Goal: Task Accomplishment & Management: Use online tool/utility

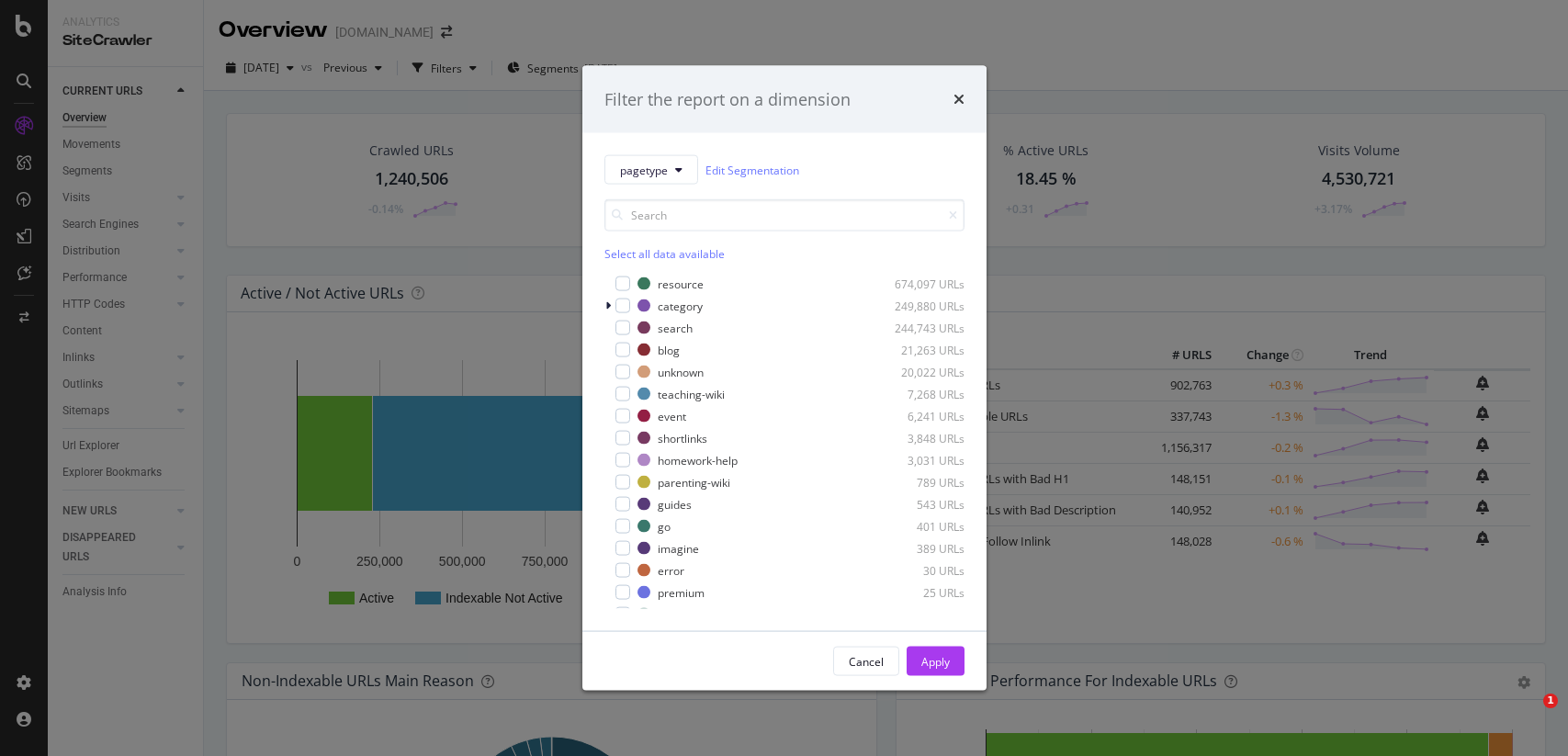
click at [785, 172] on link "Edit Segmentation" at bounding box center [752, 169] width 94 height 20
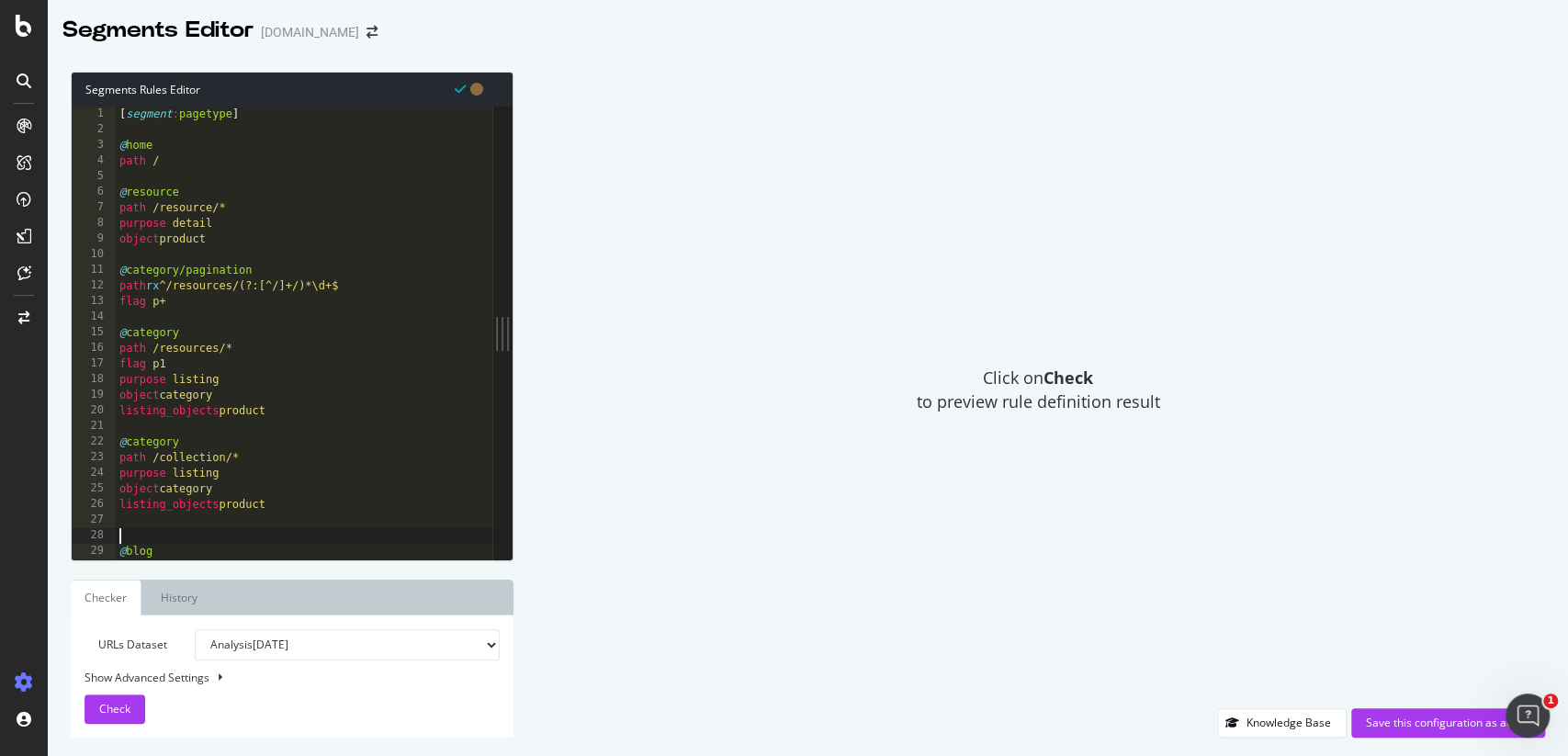
type textarea "@collection"
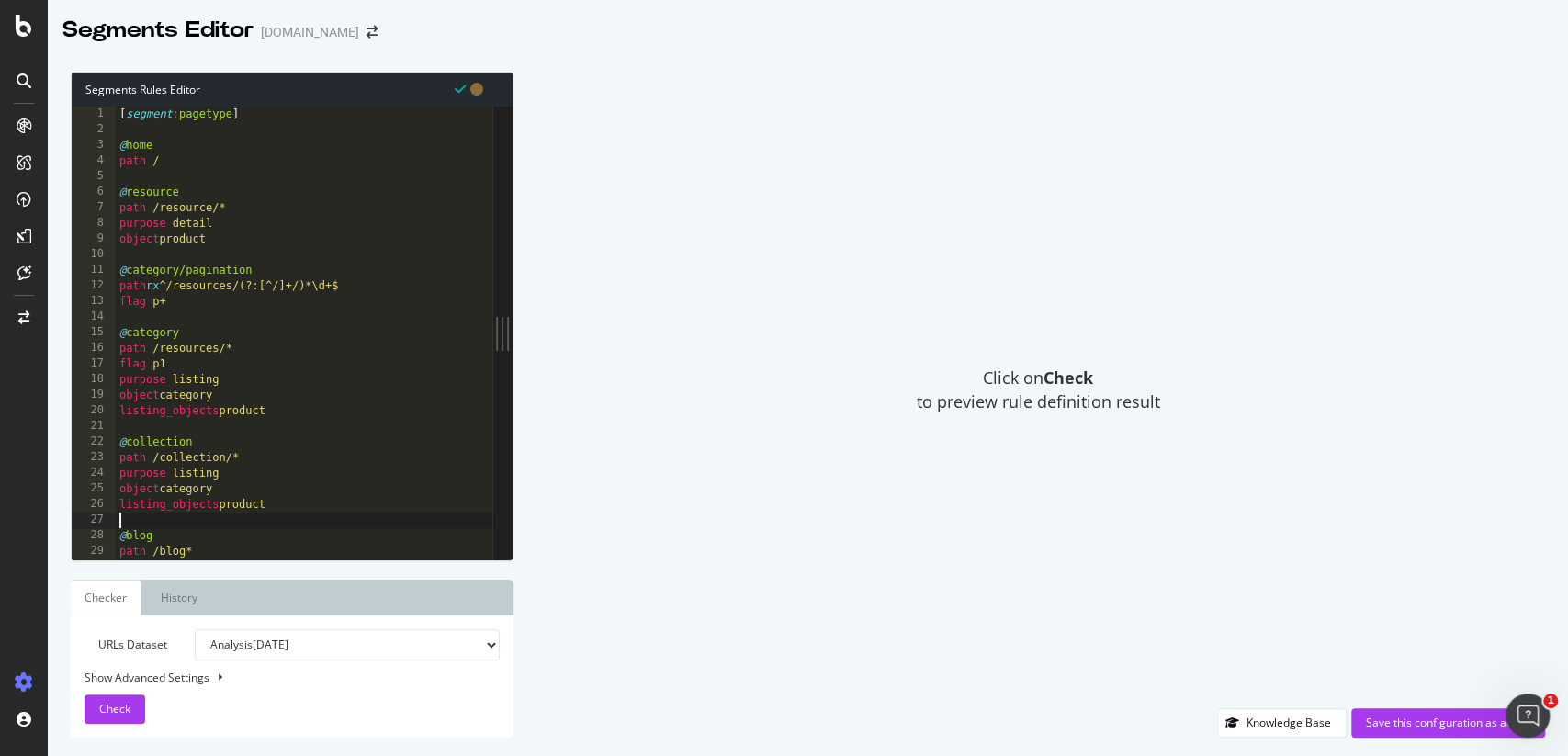
click at [127, 691] on div "URLs Dataset Analysis 2025 Oct. 4th Analysis 2025 Sep. 27th Analysis 2025 Sep. …" at bounding box center [292, 677] width 415 height 95
click at [127, 712] on span "Check" at bounding box center [115, 709] width 32 height 16
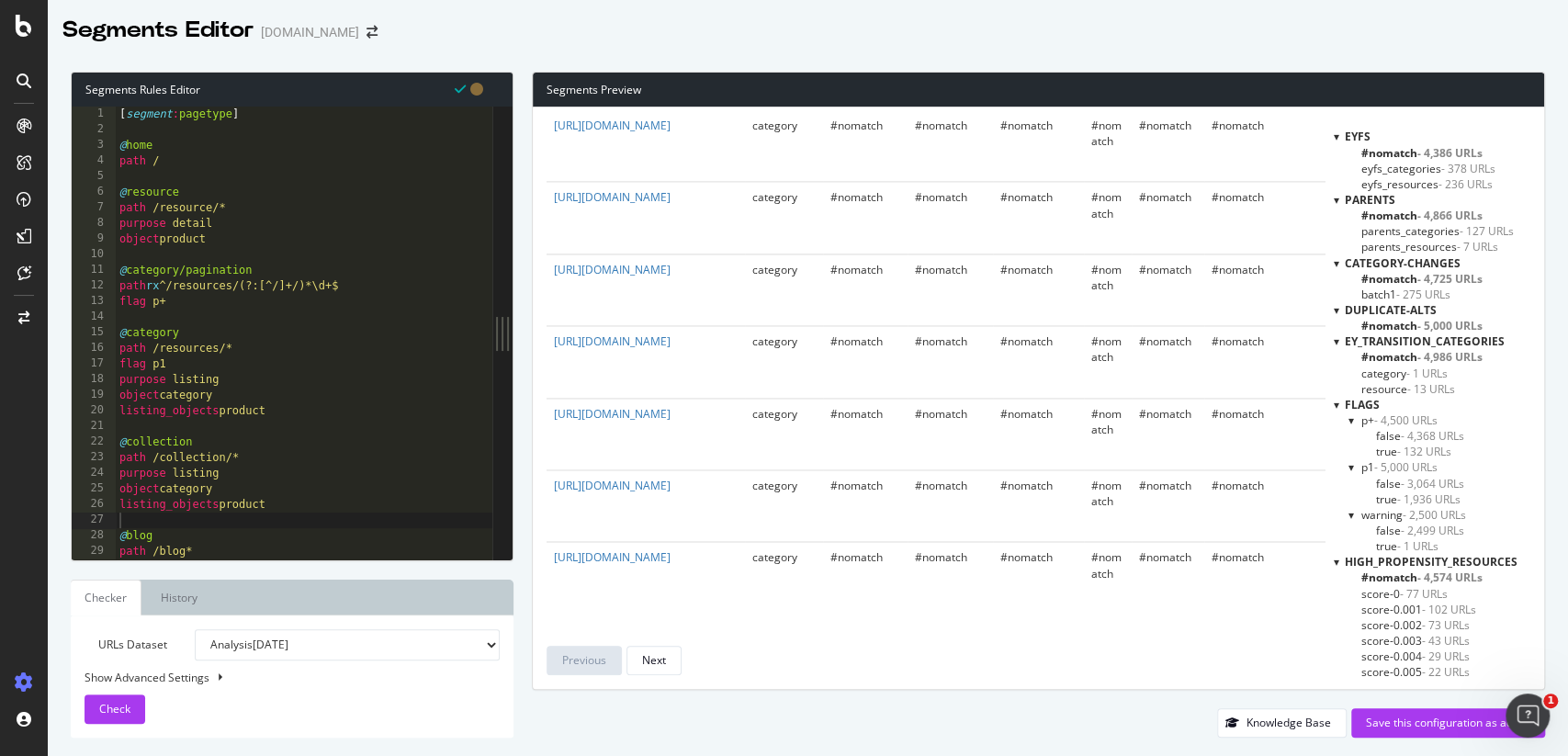
scroll to position [7279, 0]
click at [1409, 727] on div "Save this configuration as active" at bounding box center [1447, 723] width 164 height 16
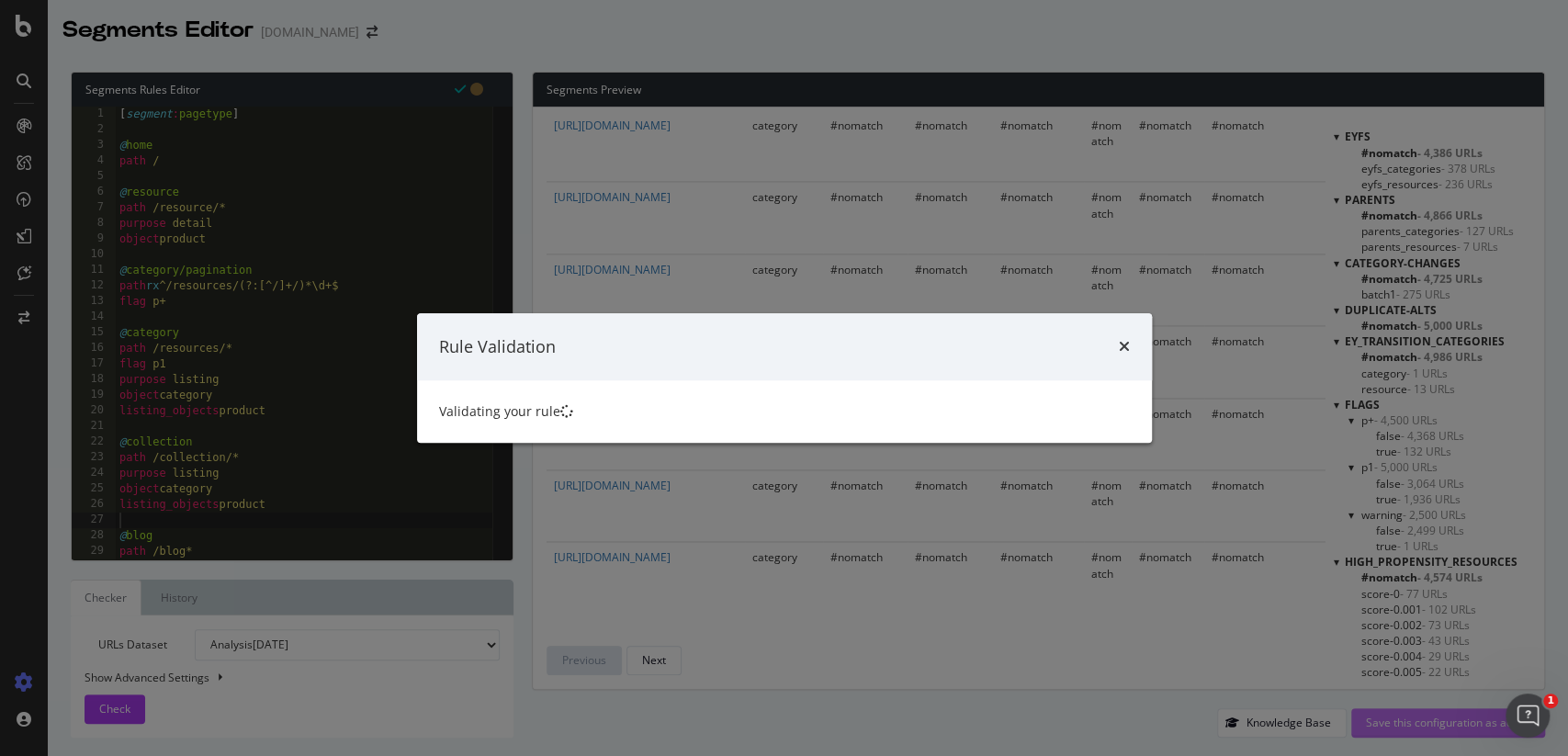
scroll to position [0, 0]
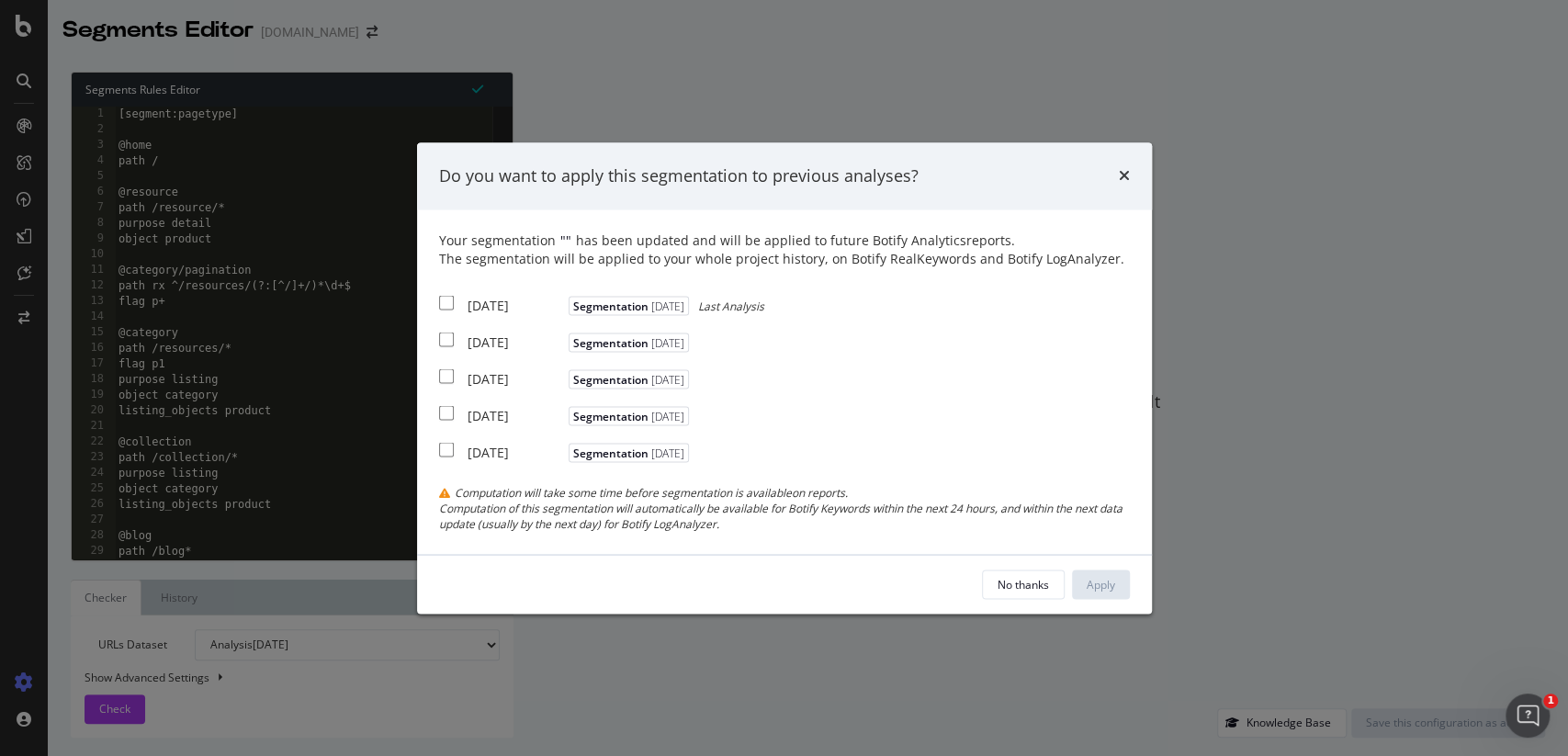
click at [448, 306] on input "modal" at bounding box center [447, 304] width 15 height 15
checkbox input "true"
click at [1107, 579] on div "Apply" at bounding box center [1100, 583] width 29 height 16
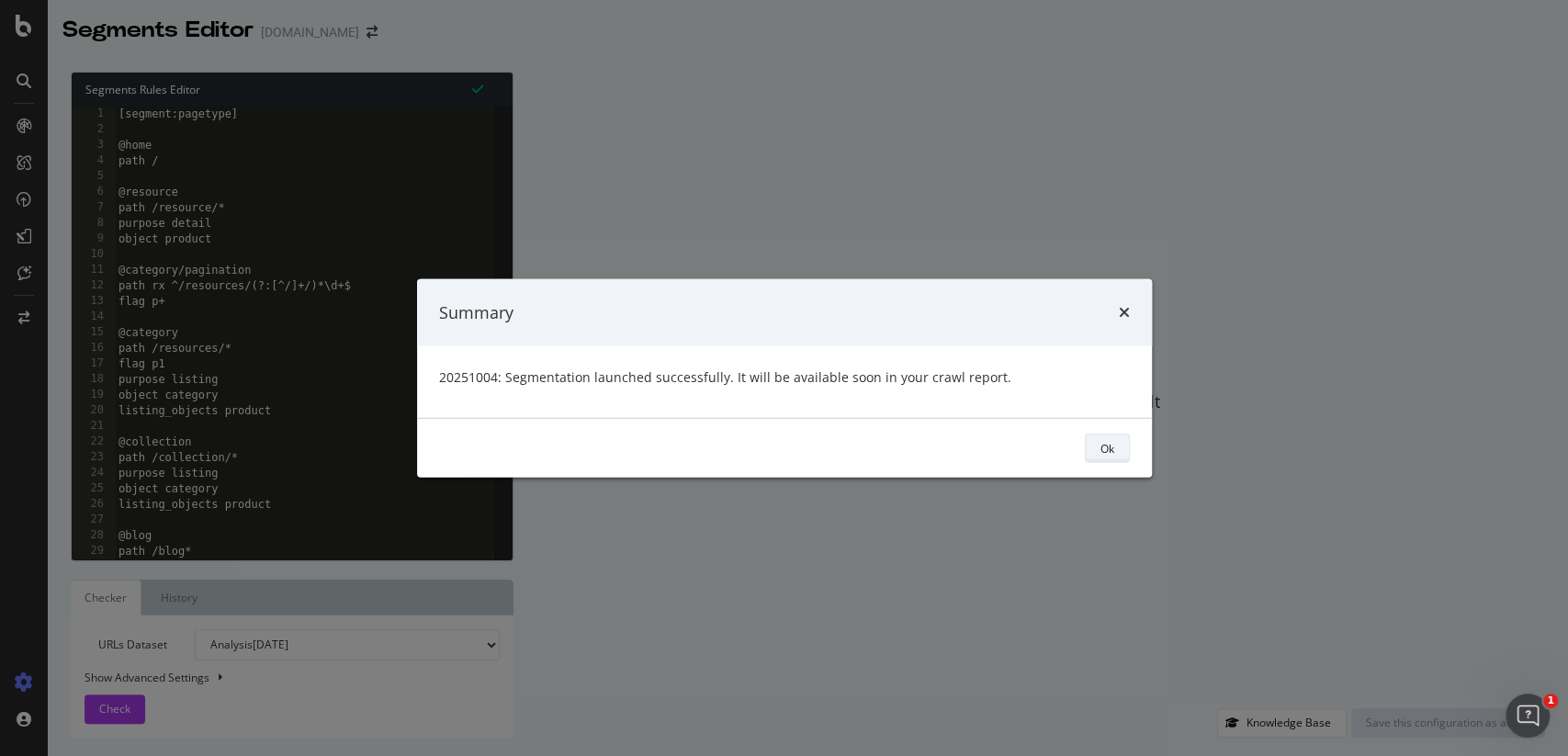
click at [1110, 441] on div "Ok" at bounding box center [1107, 448] width 14 height 16
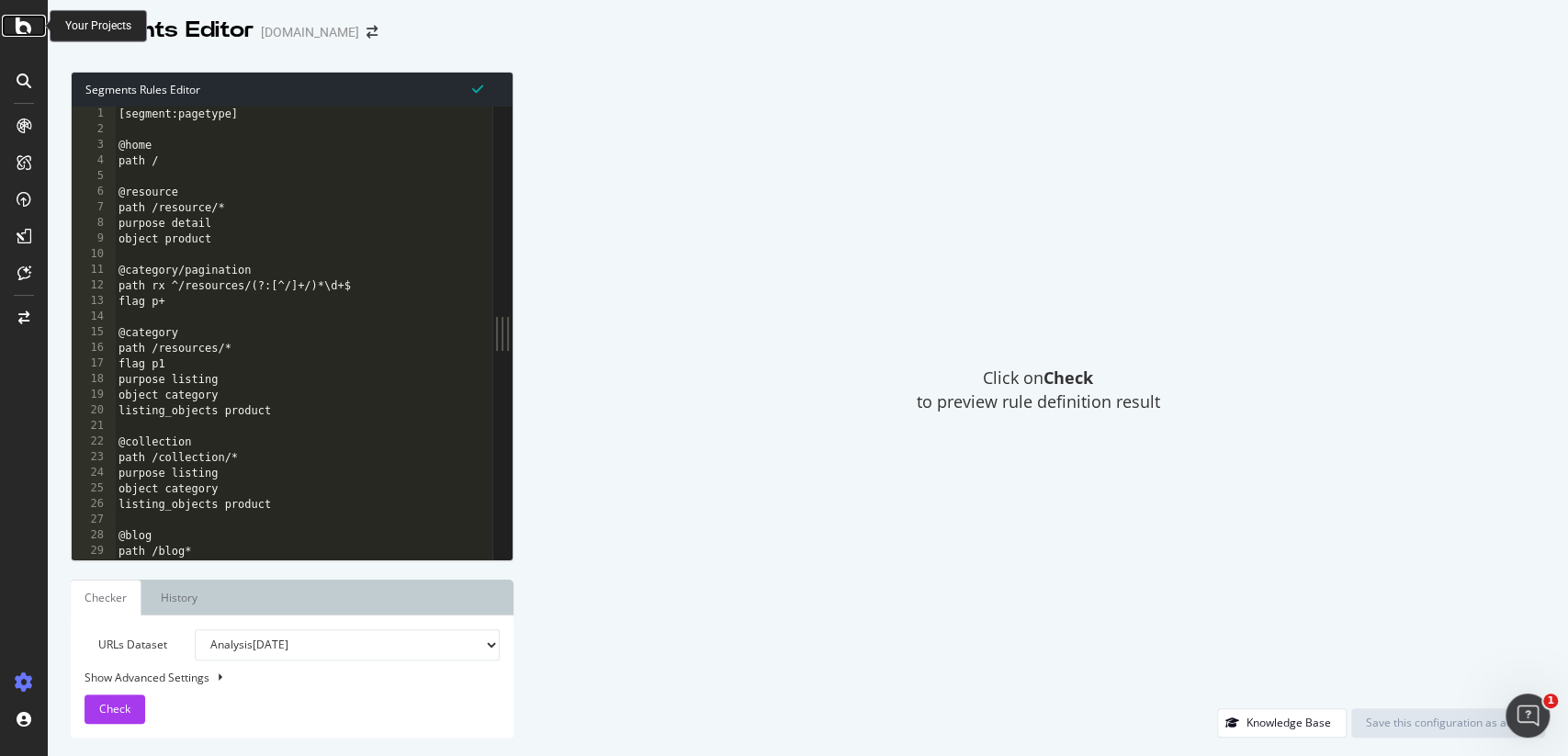
click at [17, 29] on icon at bounding box center [24, 26] width 17 height 22
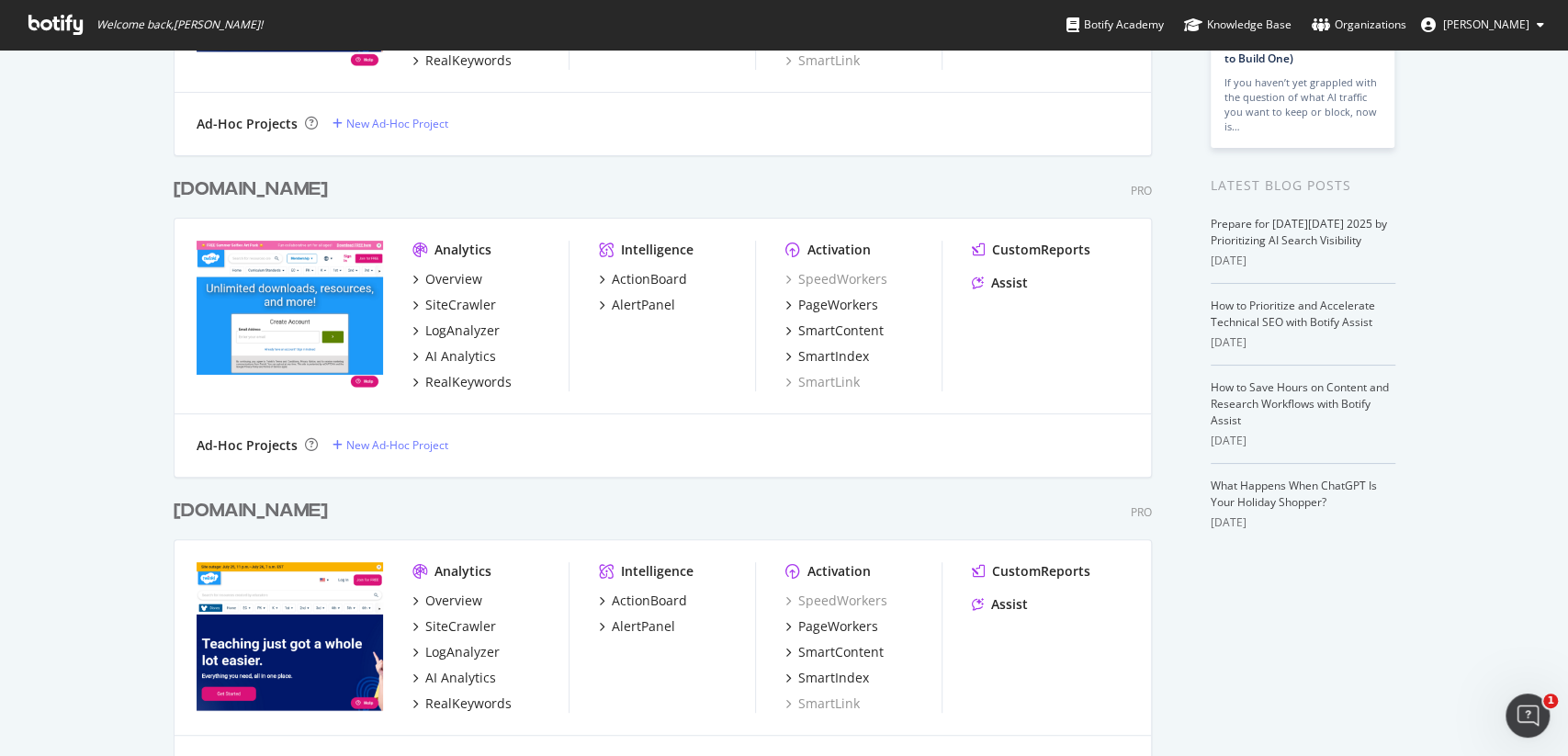
scroll to position [431, 0]
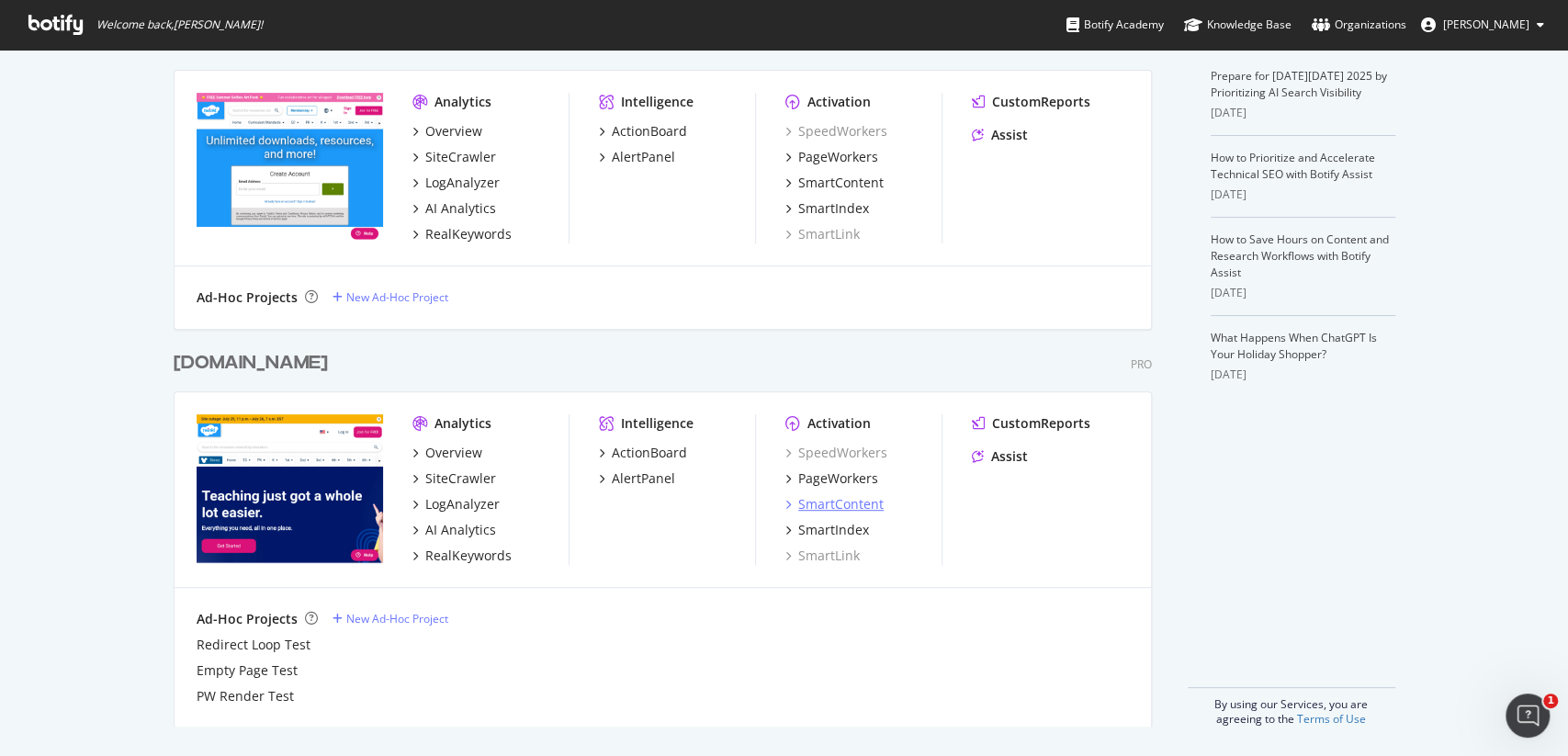
click at [821, 510] on div "SmartContent" at bounding box center [841, 504] width 85 height 19
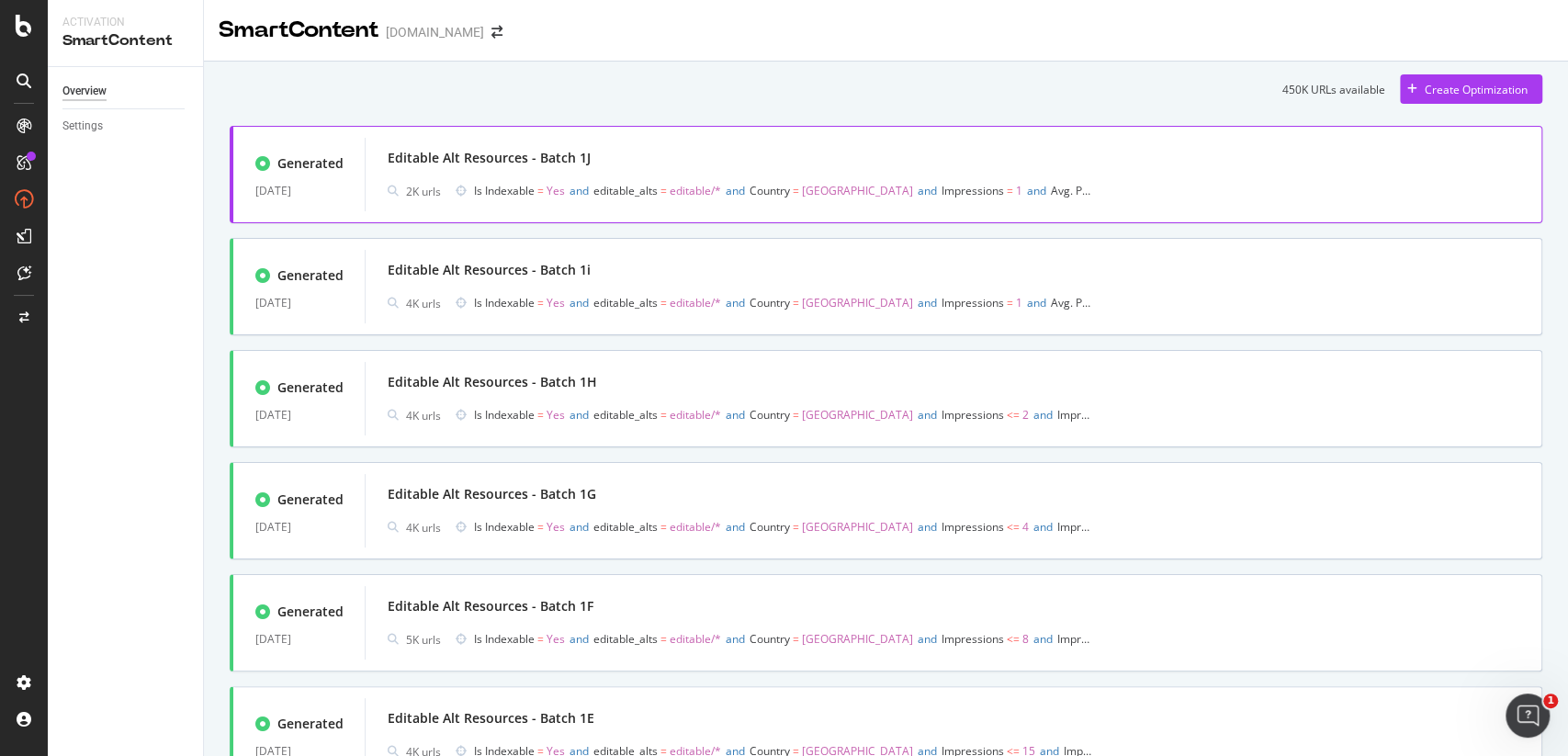
click at [1226, 182] on div "2K urls Is Indexable = Yes and editable_alts = editable/* and Country = United …" at bounding box center [953, 191] width 1132 height 26
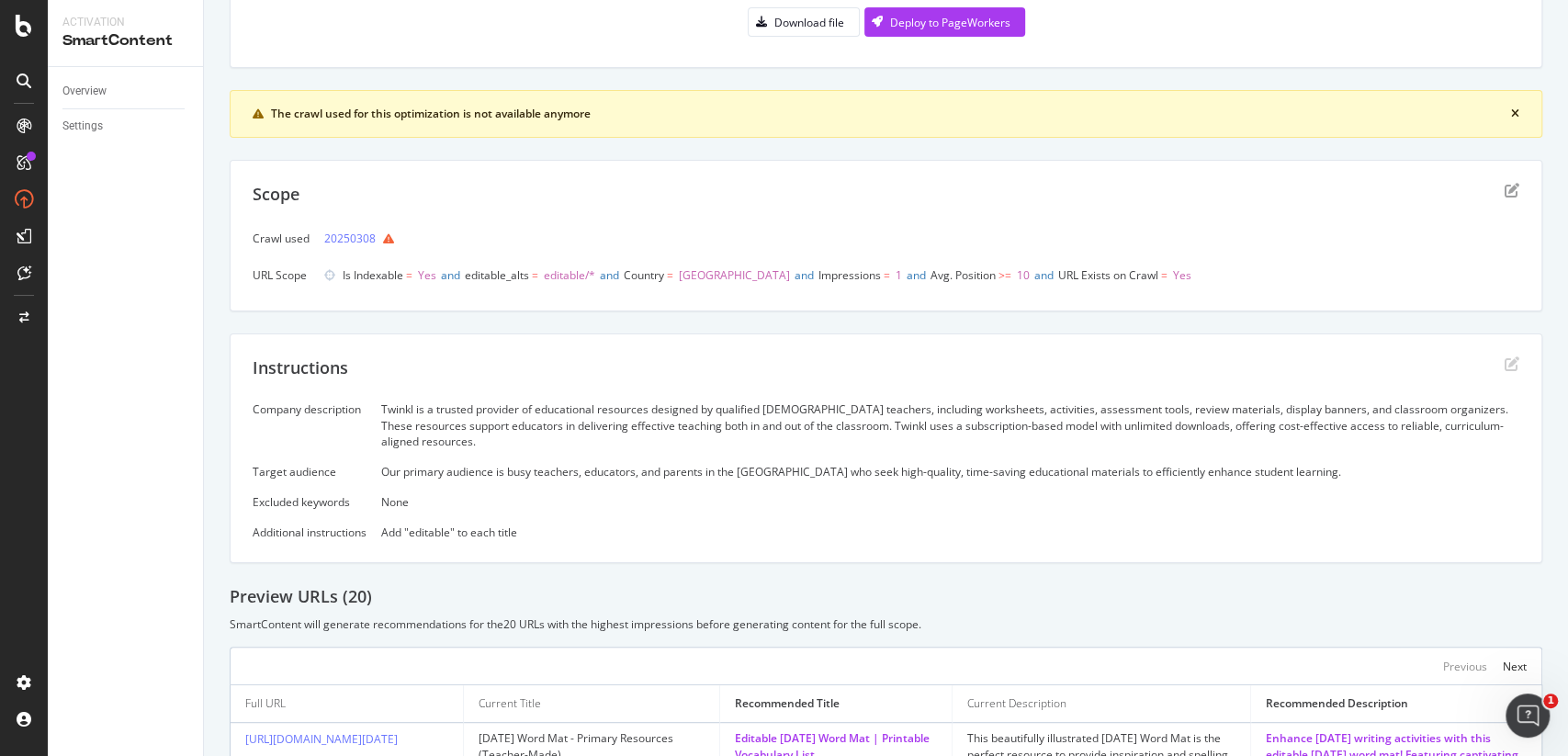
scroll to position [258, 0]
click at [721, 432] on div "Company description Twinkl is a trusted provider of educational resources desig…" at bounding box center [886, 467] width 1266 height 138
click at [710, 396] on div "Instructions" at bounding box center [886, 376] width 1266 height 46
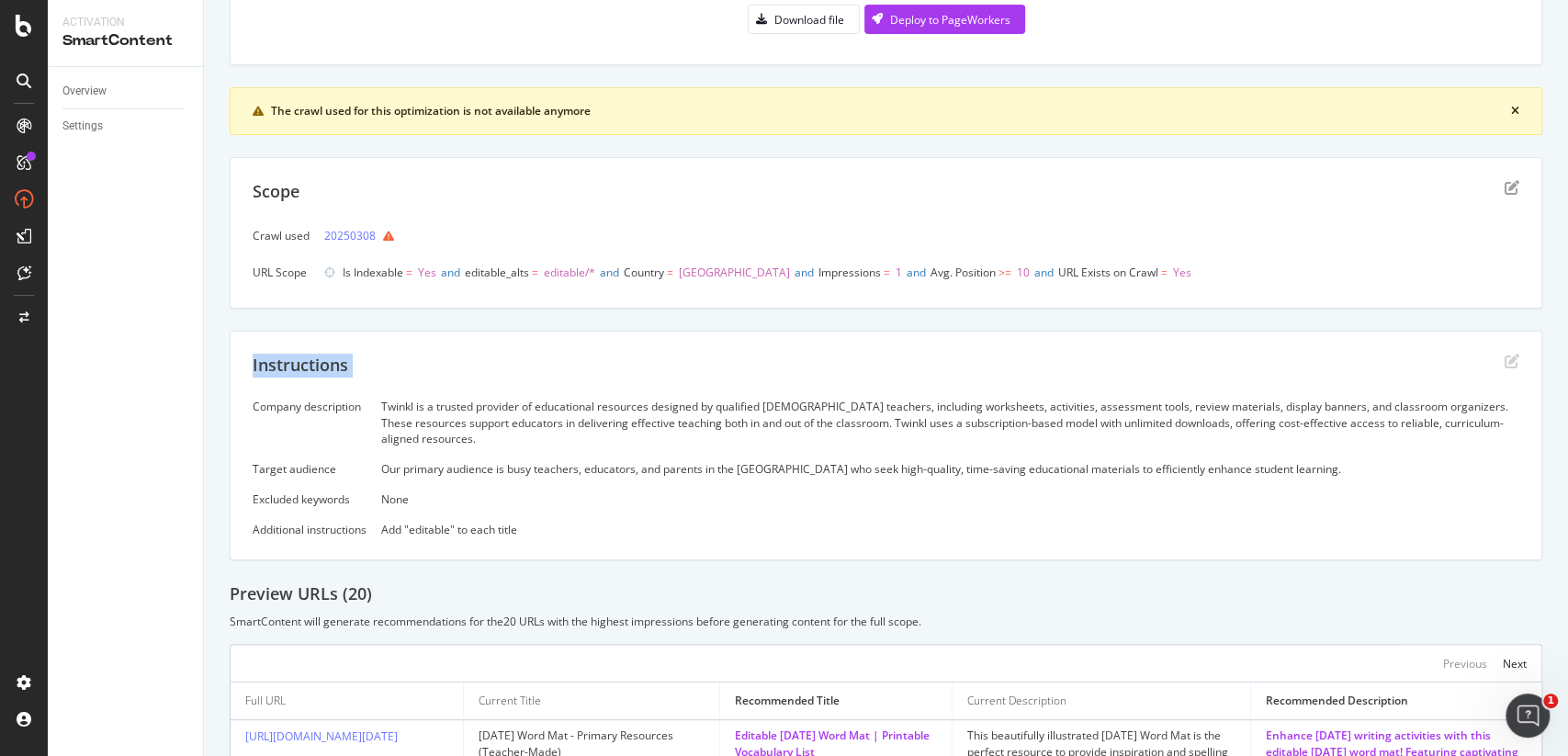
click at [710, 396] on div "Instructions" at bounding box center [886, 376] width 1266 height 46
click at [715, 419] on div "Twinkl is a trusted provider of educational resources designed by qualified US …" at bounding box center [951, 422] width 1138 height 46
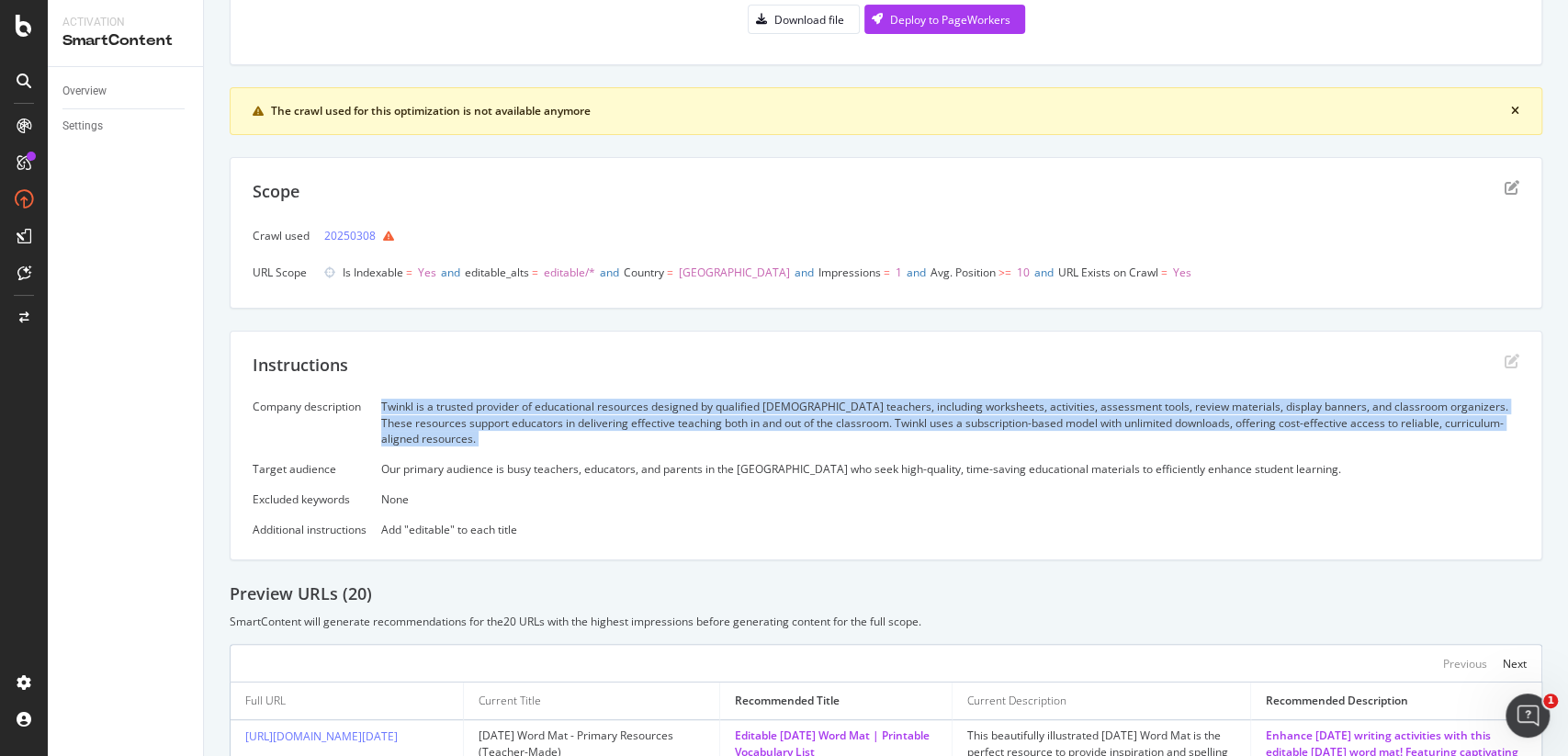
click at [715, 419] on div "Twinkl is a trusted provider of educational resources designed by qualified US …" at bounding box center [951, 422] width 1138 height 46
copy div "Twinkl is a trusted provider of educational resources designed by qualified US …"
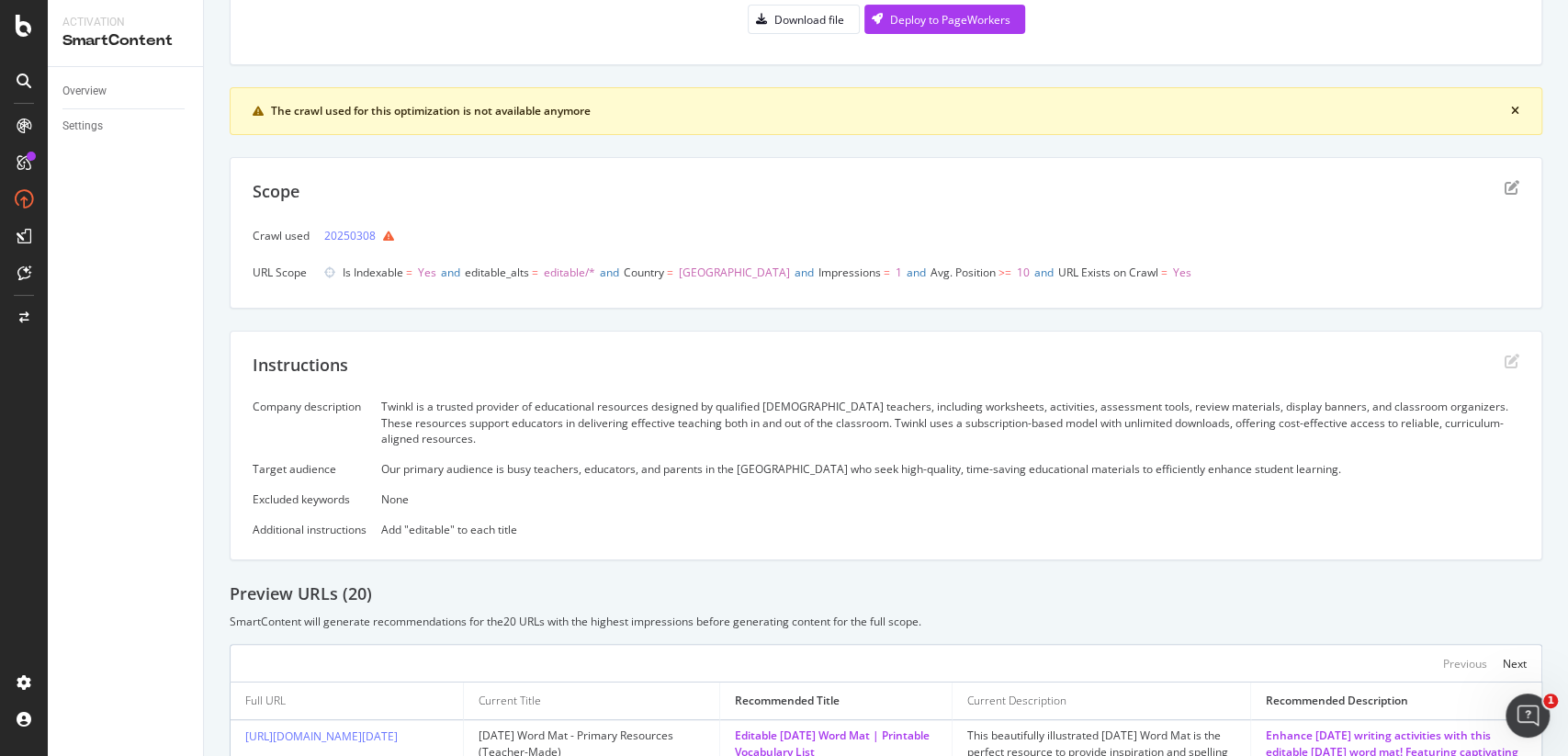
click at [600, 462] on div "Our primary audience is busy teachers, educators, and parents in the USA who se…" at bounding box center [951, 469] width 1138 height 16
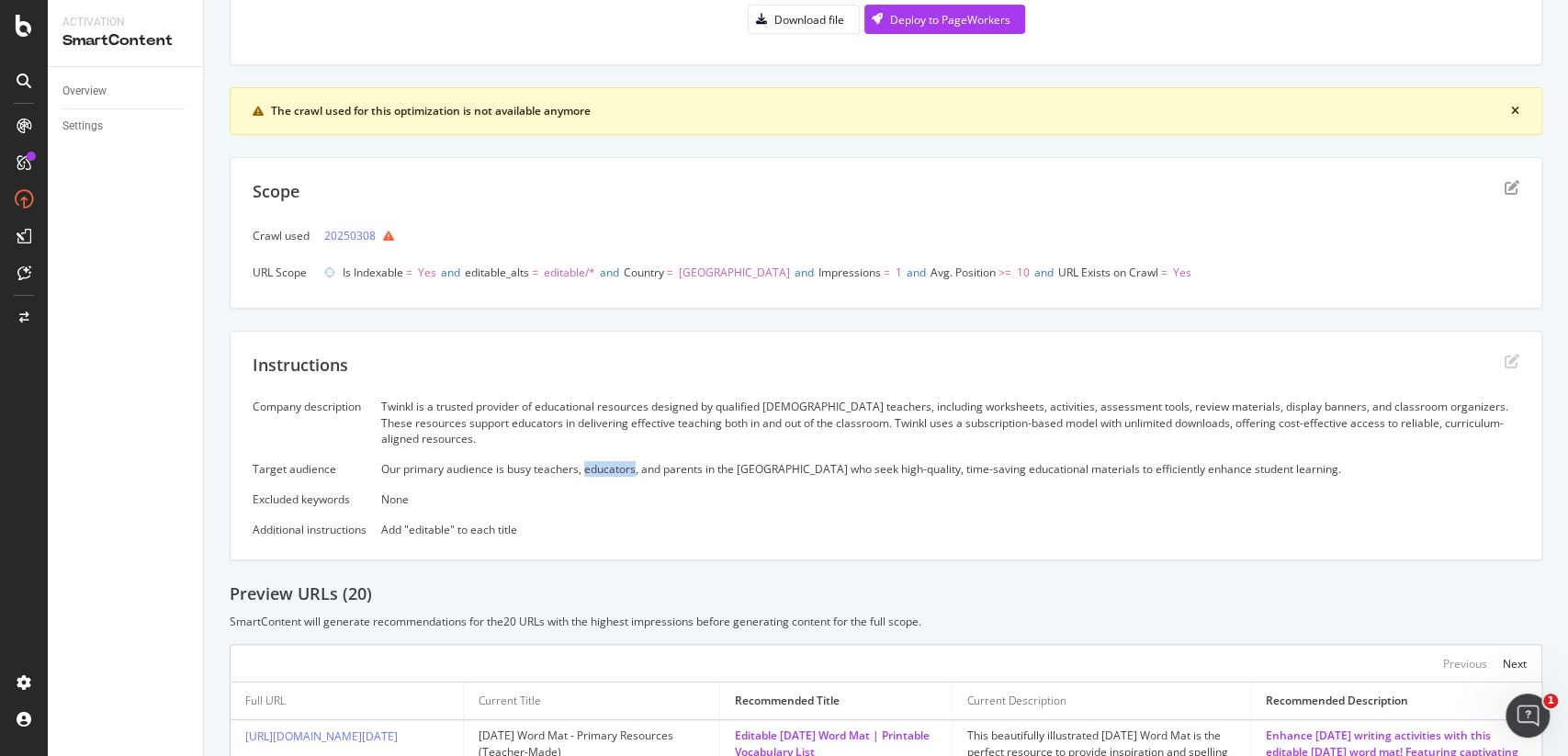
click at [600, 462] on div "Our primary audience is busy teachers, educators, and parents in the USA who se…" at bounding box center [951, 469] width 1138 height 16
copy div "Our primary audience is busy teachers, educators, and parents in the USA who se…"
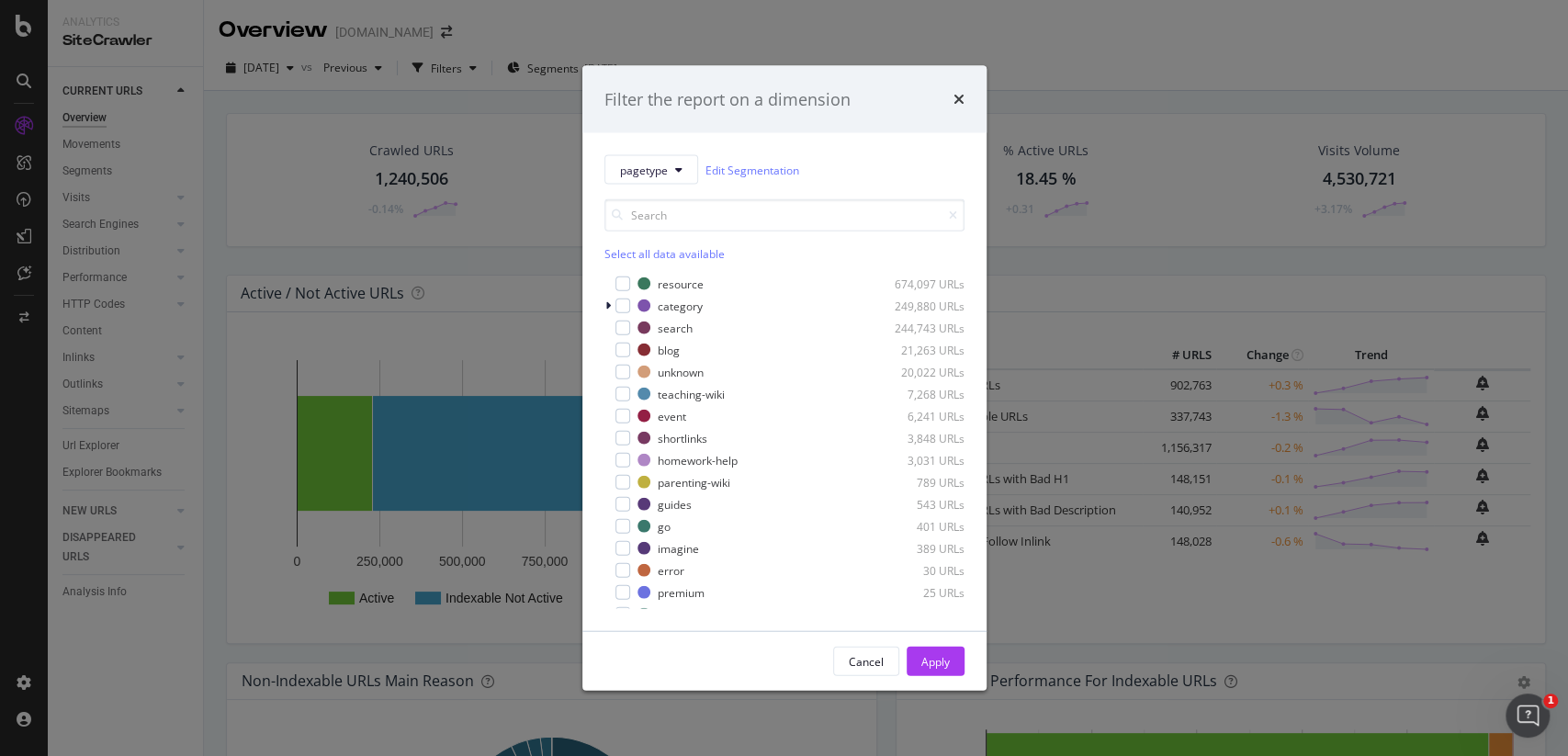
click at [951, 100] on div "Filter the report on a dimension" at bounding box center [784, 99] width 360 height 24
click at [962, 103] on icon "times" at bounding box center [959, 99] width 11 height 15
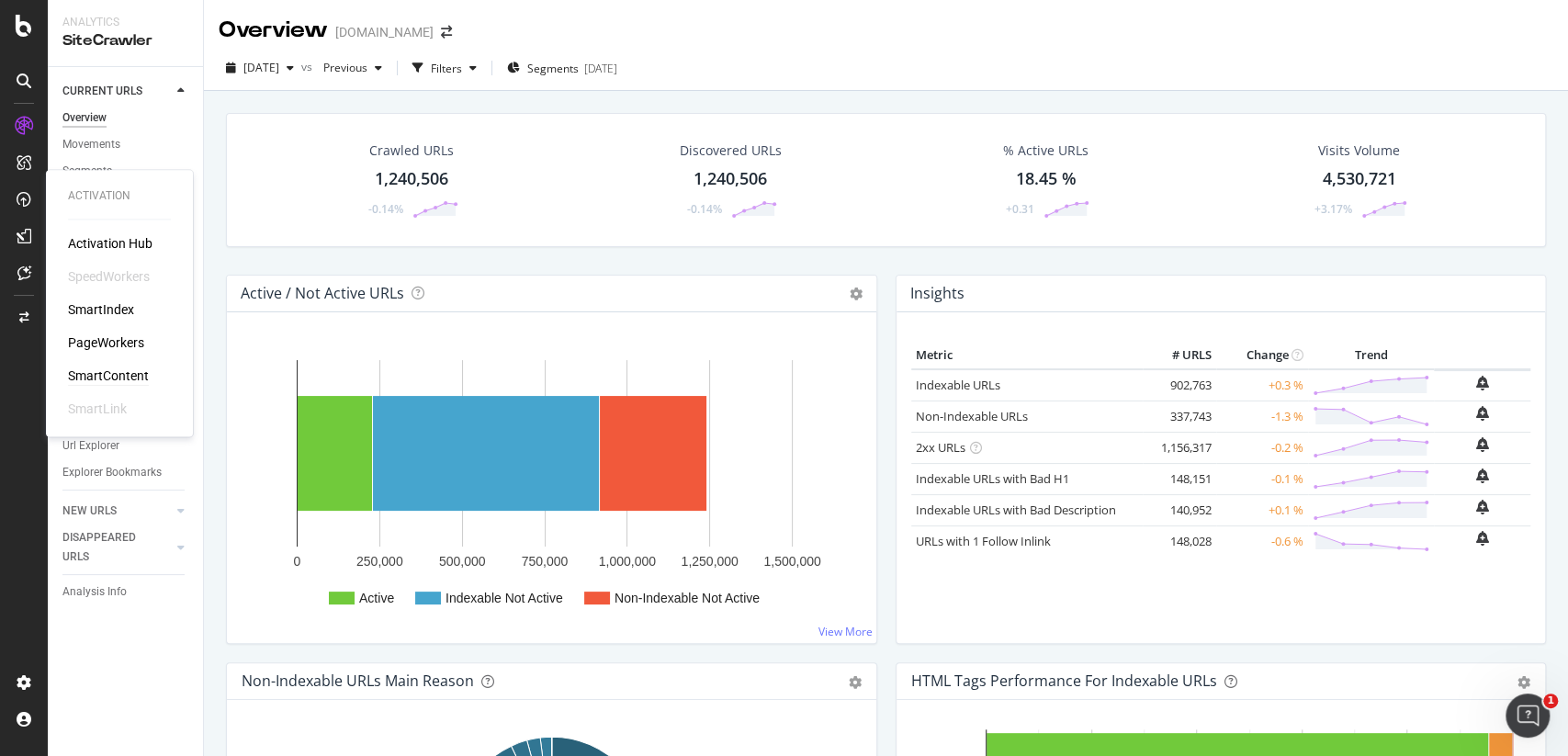
click at [107, 377] on div "SmartContent" at bounding box center [108, 376] width 81 height 19
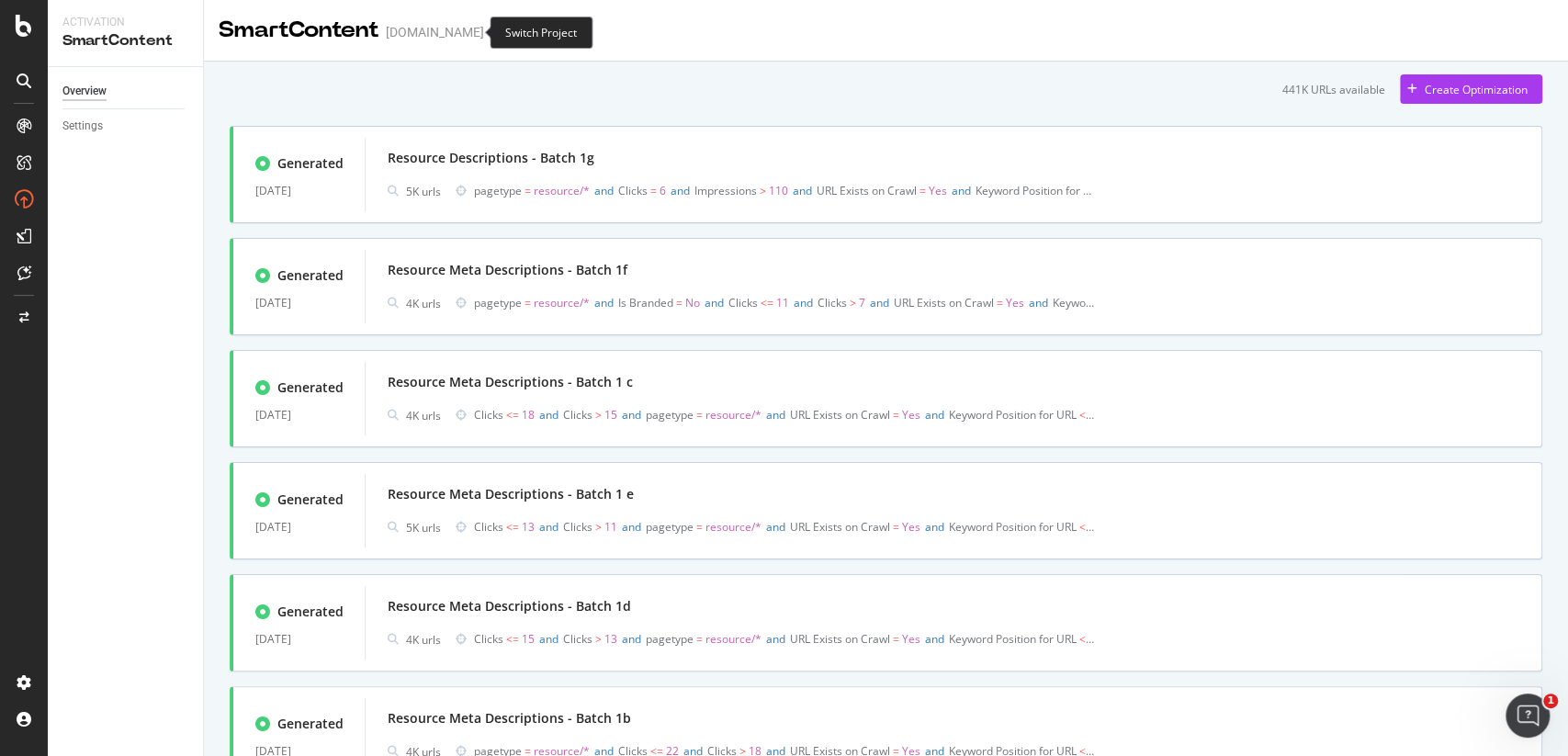
click at [491, 32] on icon "arrow-right-arrow-left" at bounding box center [497, 33] width 11 height 13
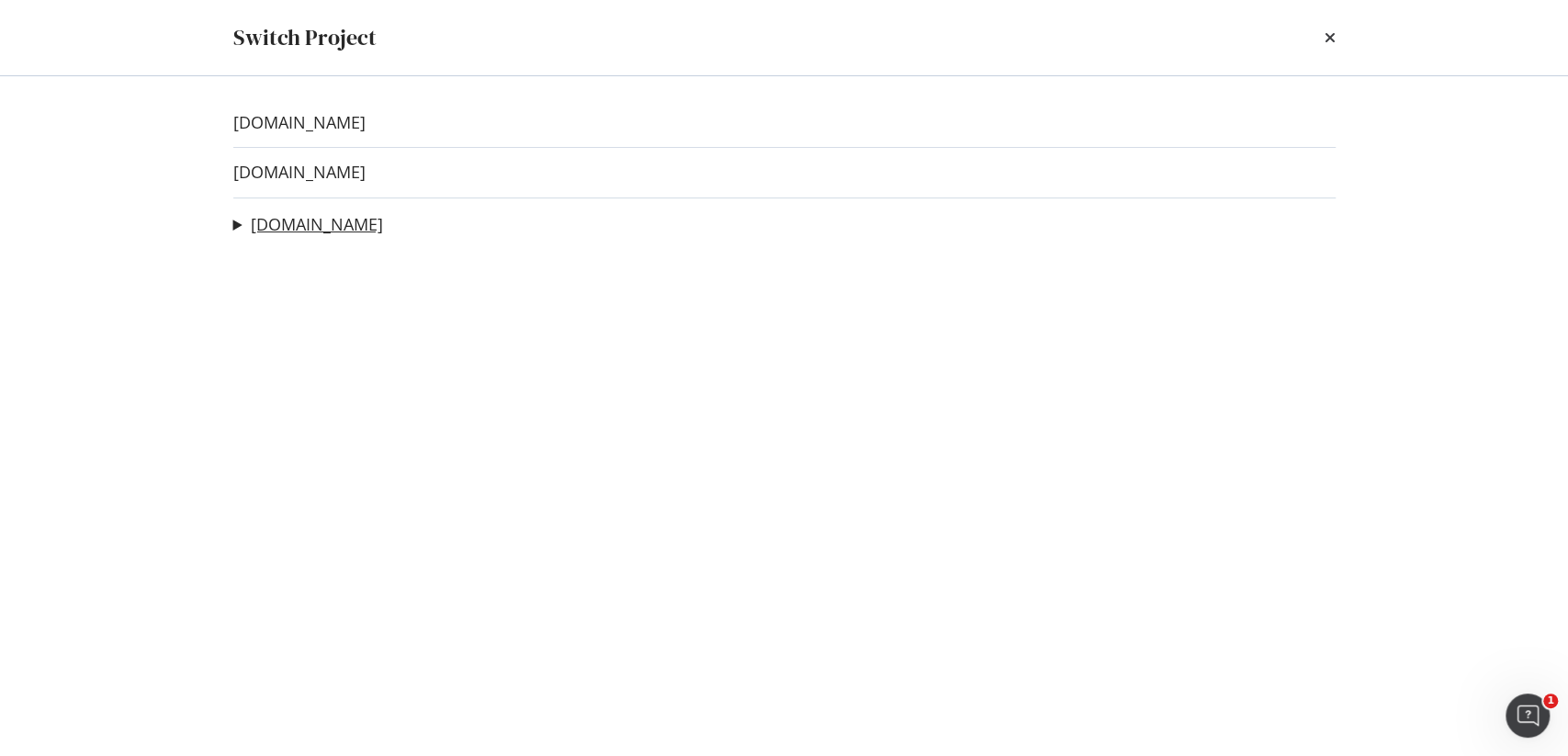
click at [300, 224] on link "twinkl.com" at bounding box center [317, 225] width 132 height 20
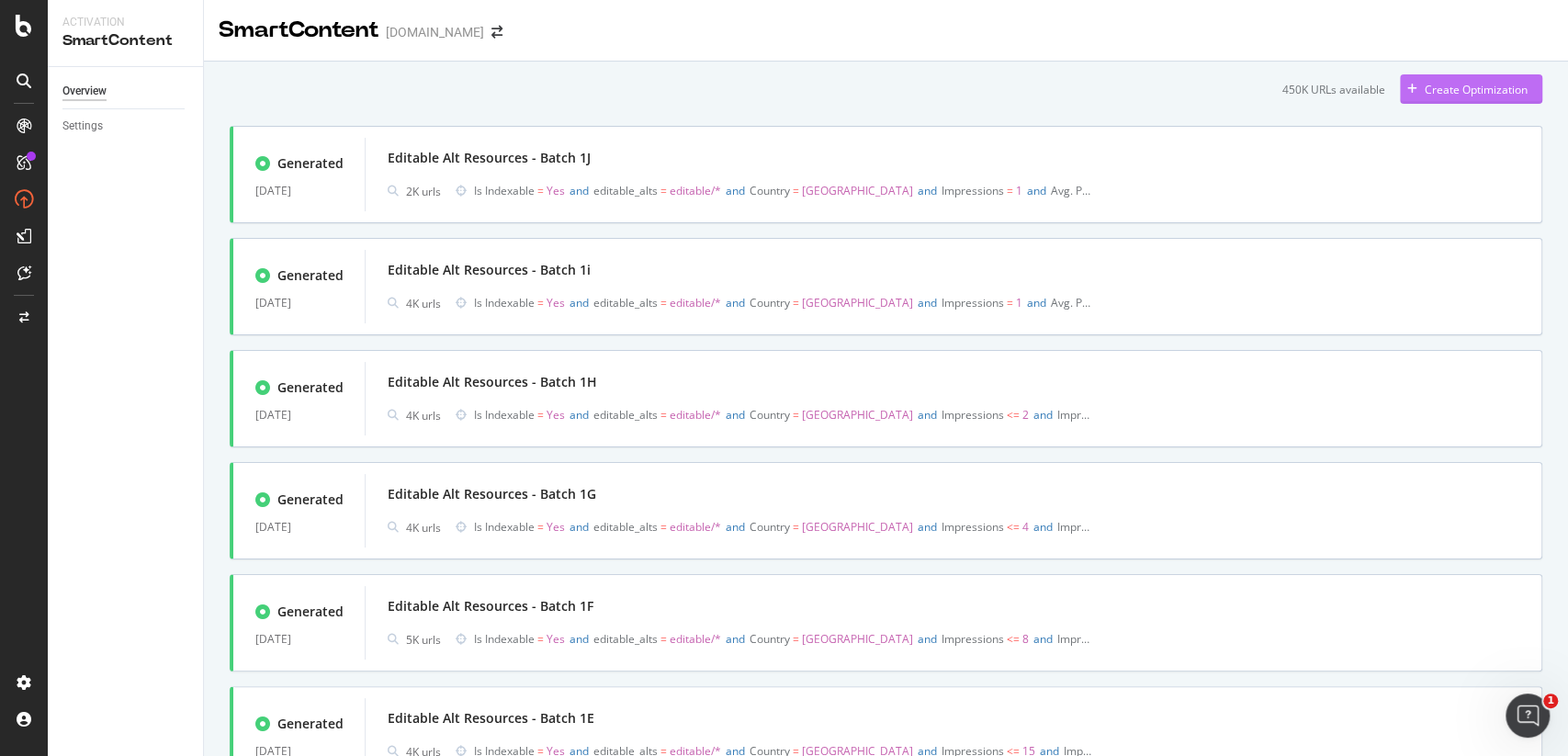
click at [1471, 82] on div "Create Optimization" at bounding box center [1475, 89] width 103 height 16
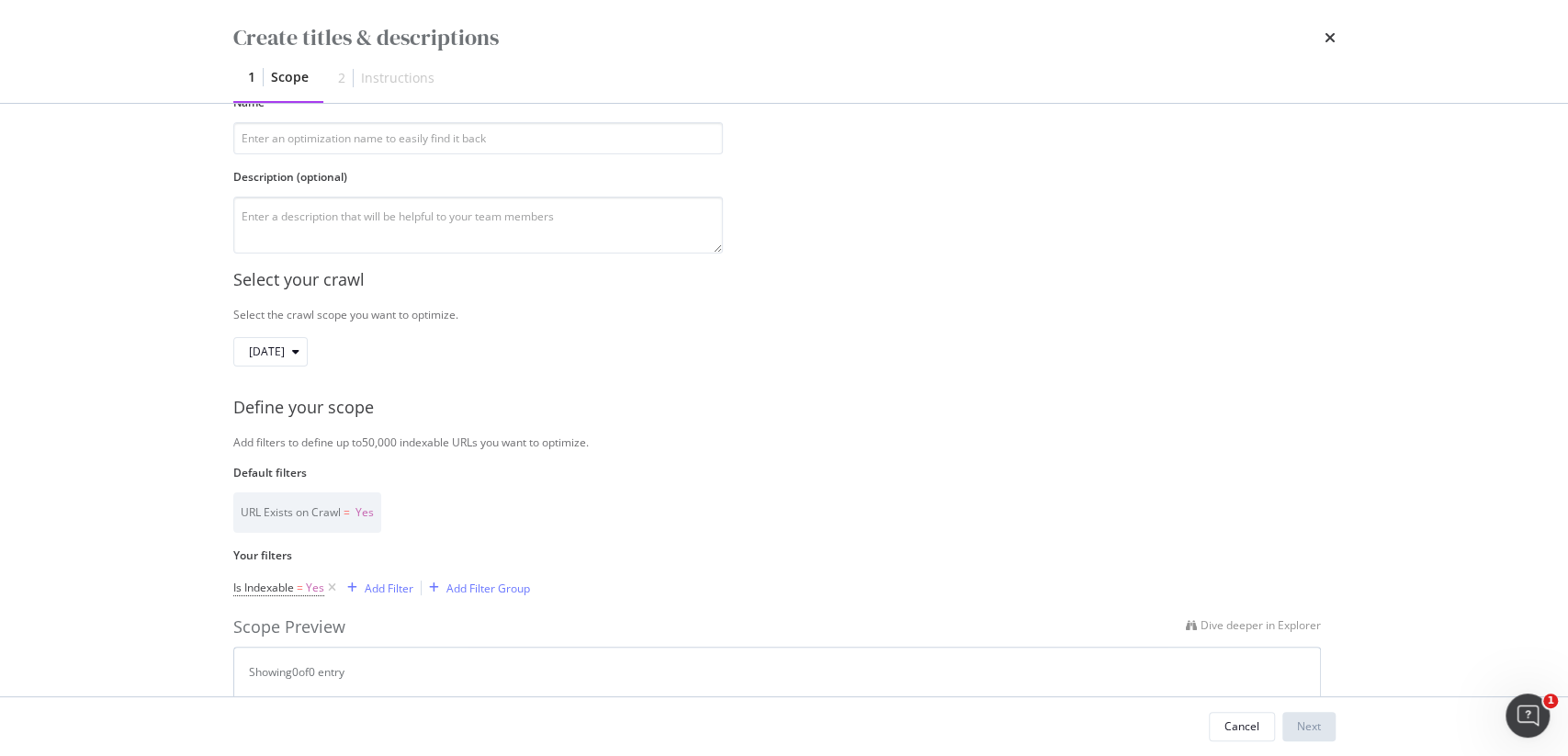
scroll to position [176, 0]
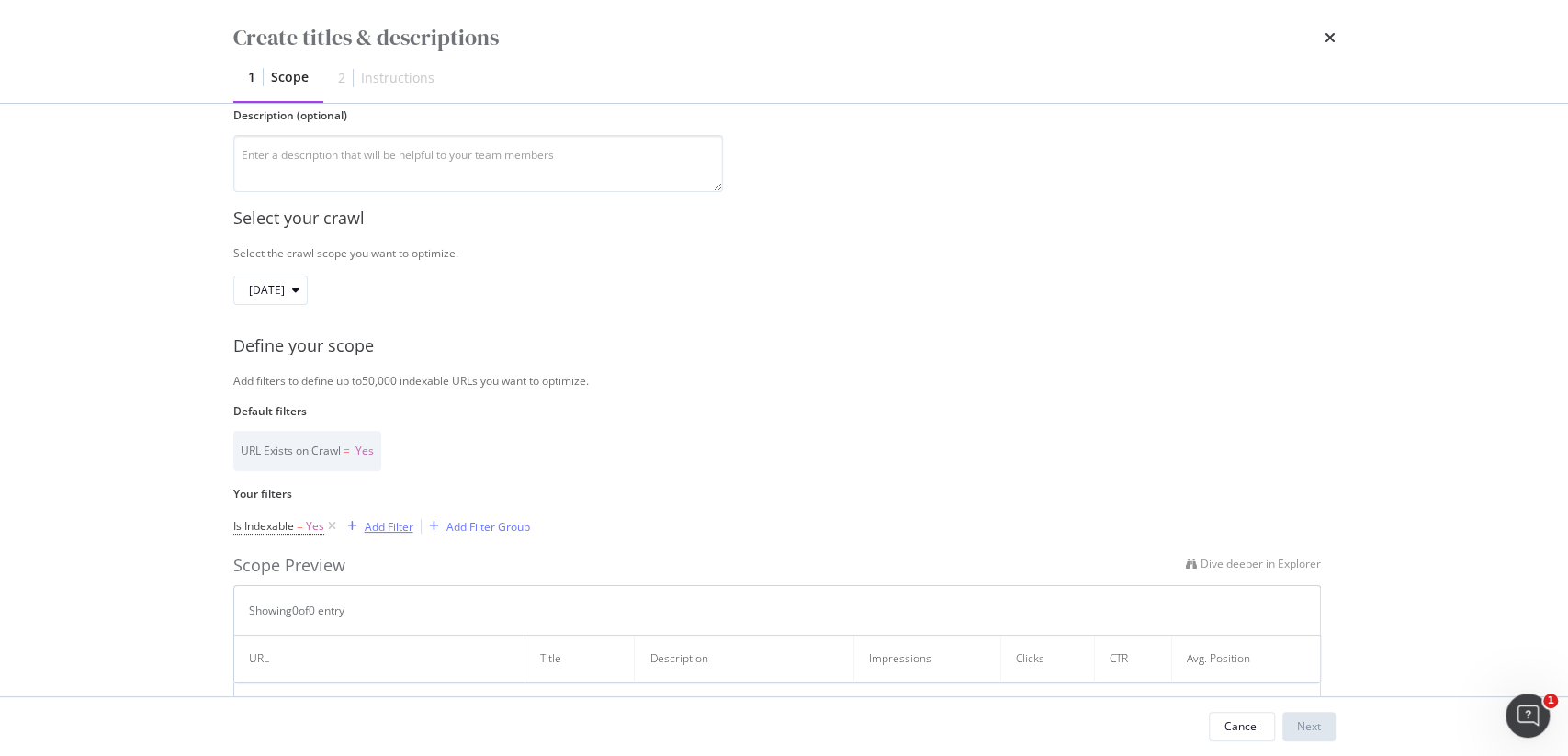
click at [372, 519] on div "Add Filter" at bounding box center [389, 527] width 48 height 16
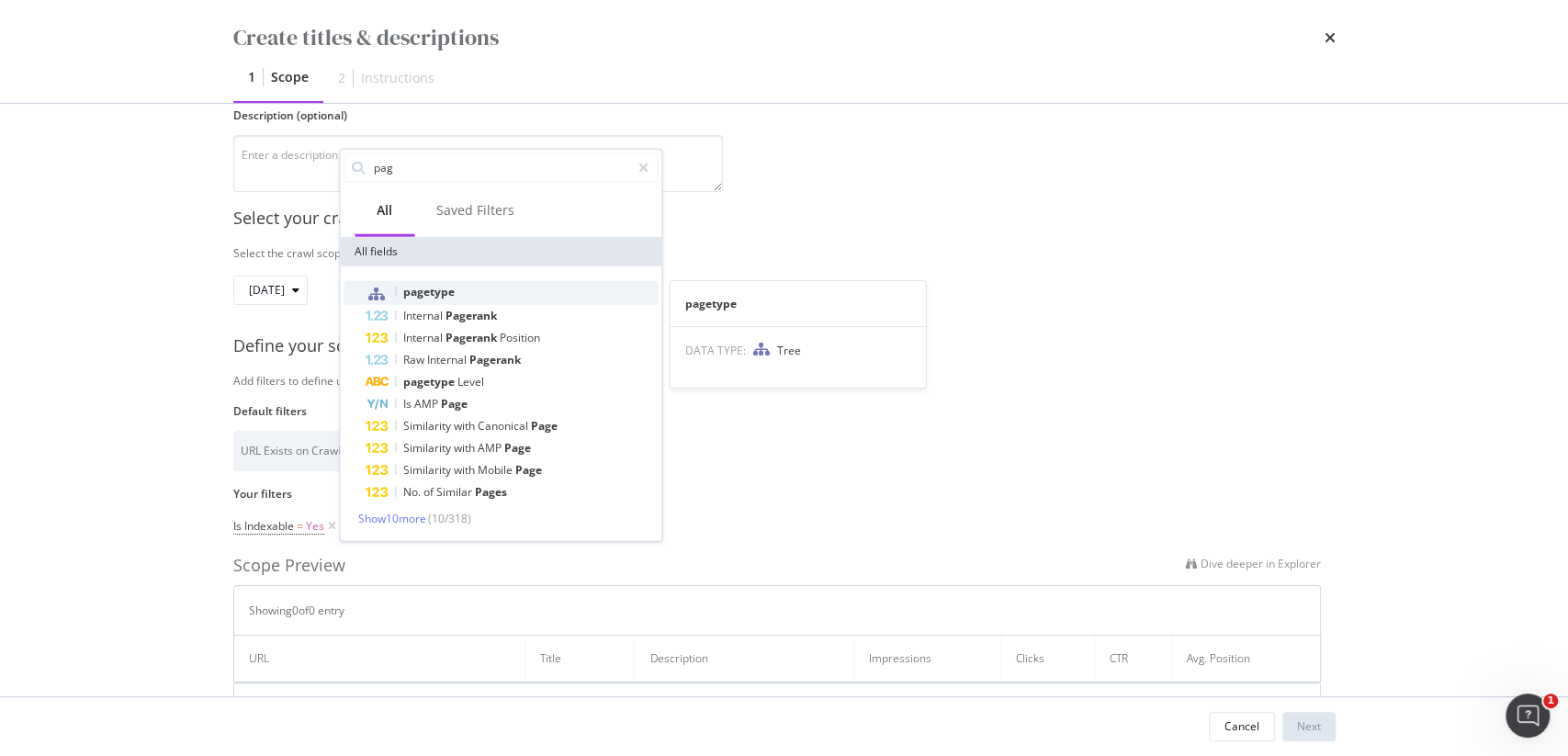
type input "pag"
click at [498, 297] on div "pagetype" at bounding box center [512, 293] width 292 height 24
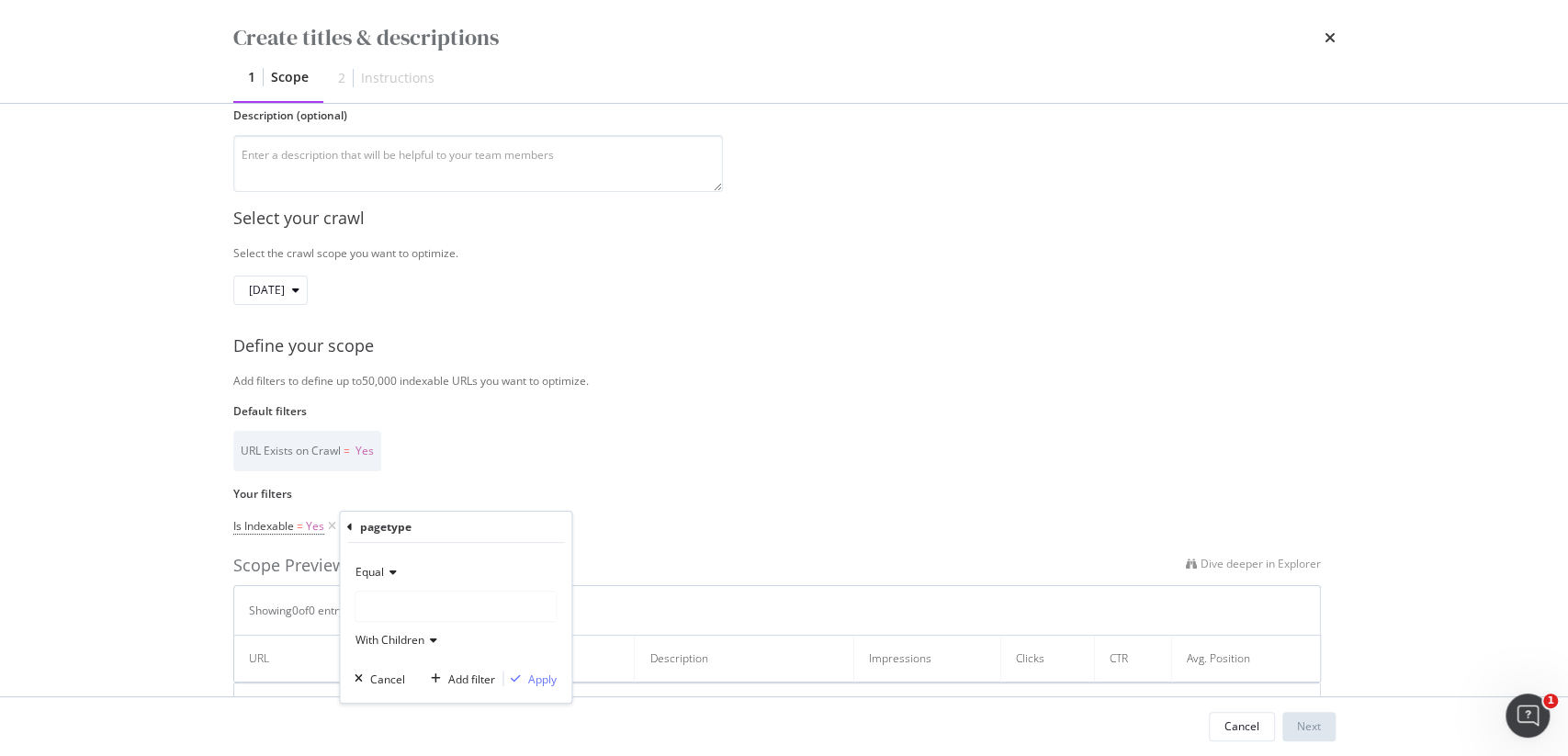
click at [460, 600] on div "modal" at bounding box center [456, 606] width 201 height 30
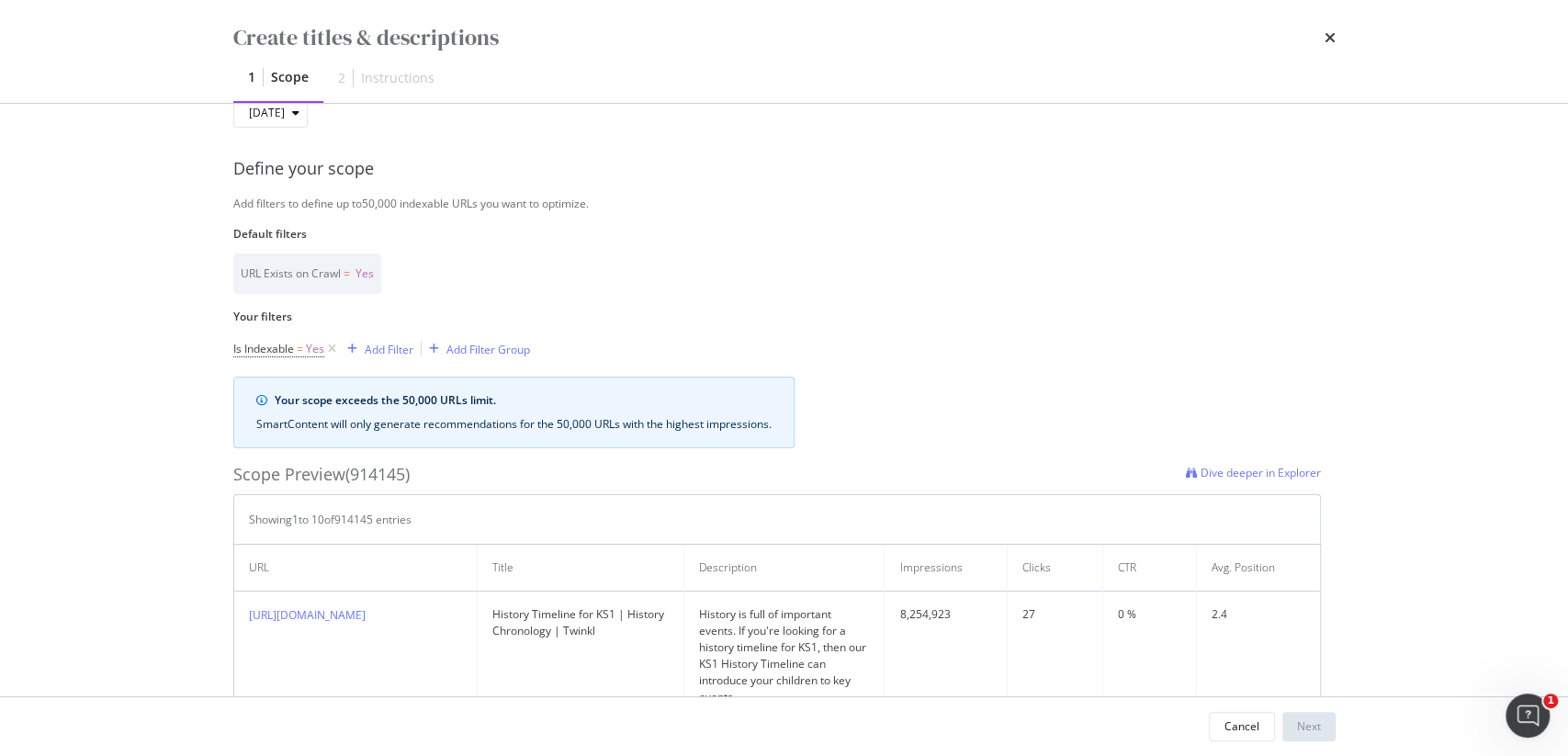
scroll to position [222, 0]
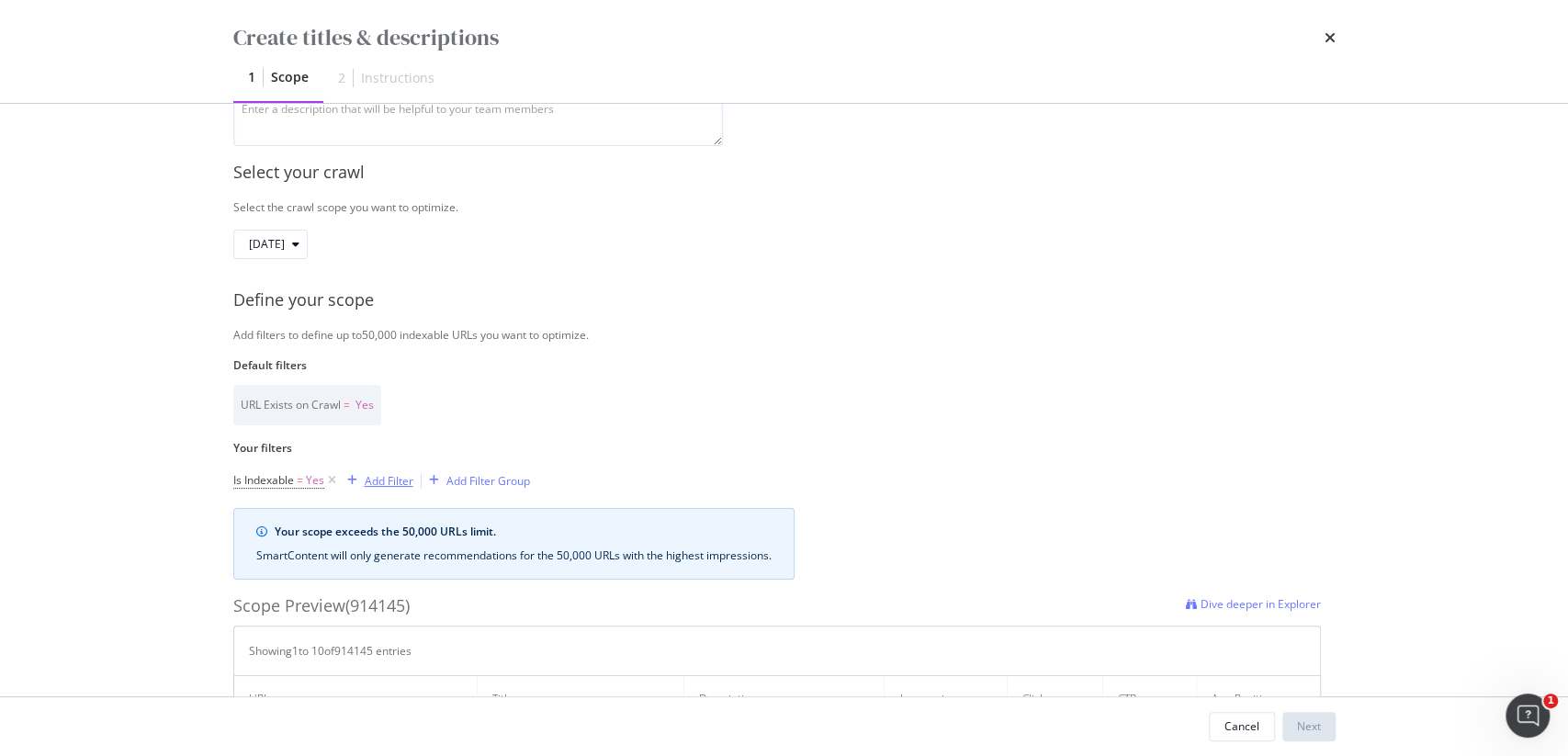
click at [386, 483] on div "Add Filter" at bounding box center [389, 481] width 48 height 16
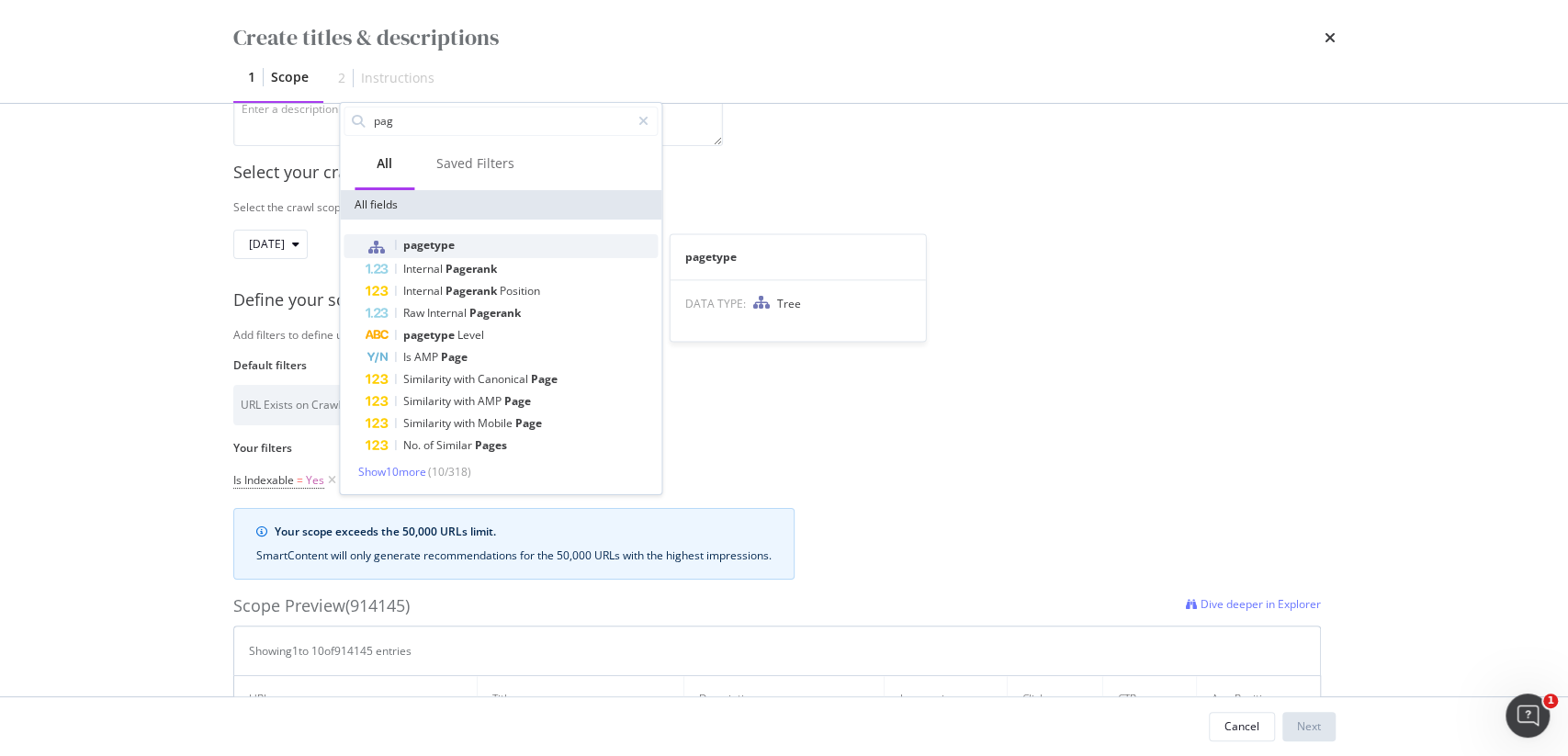
click at [444, 247] on span "pagetype" at bounding box center [428, 244] width 51 height 16
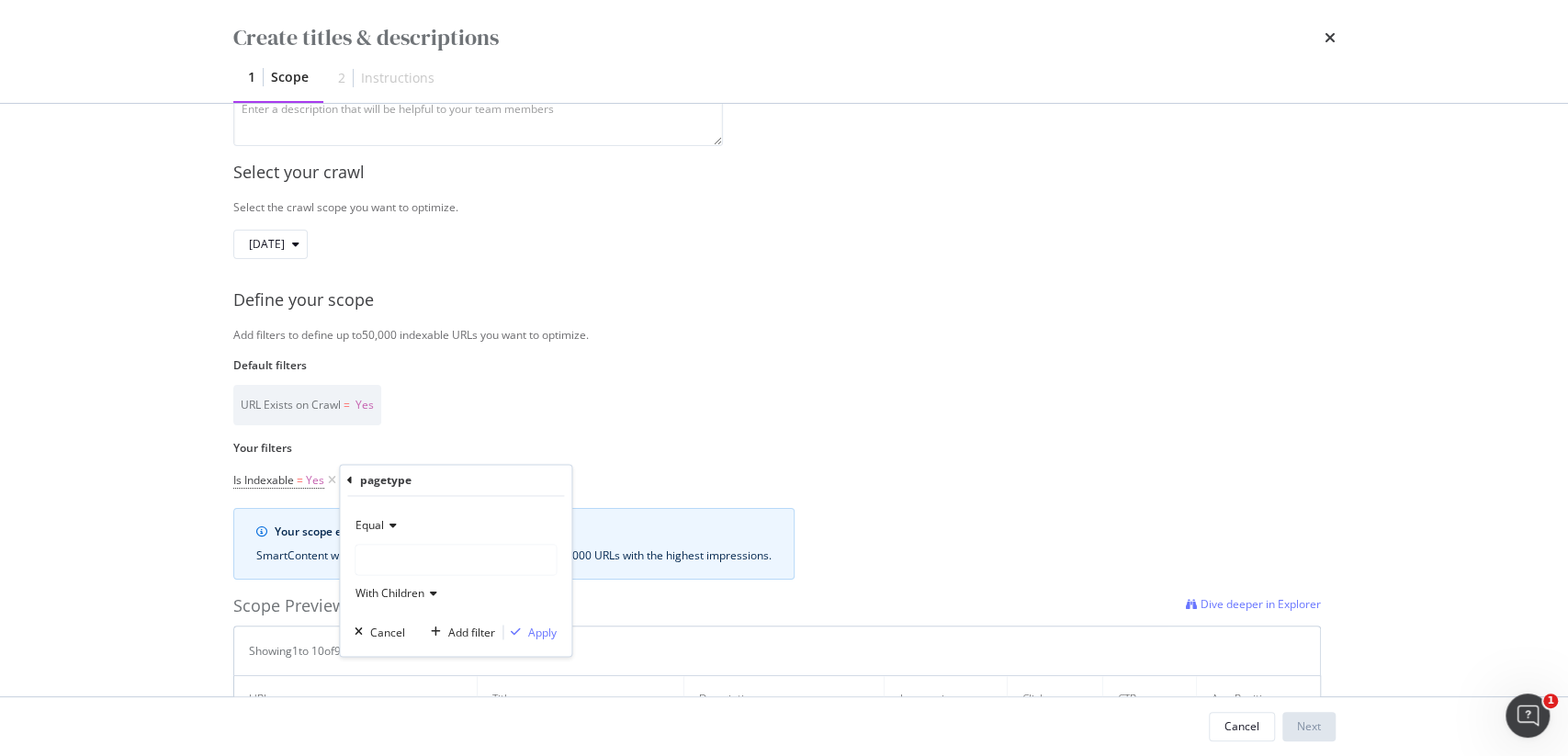
click at [430, 553] on div "modal" at bounding box center [456, 560] width 201 height 30
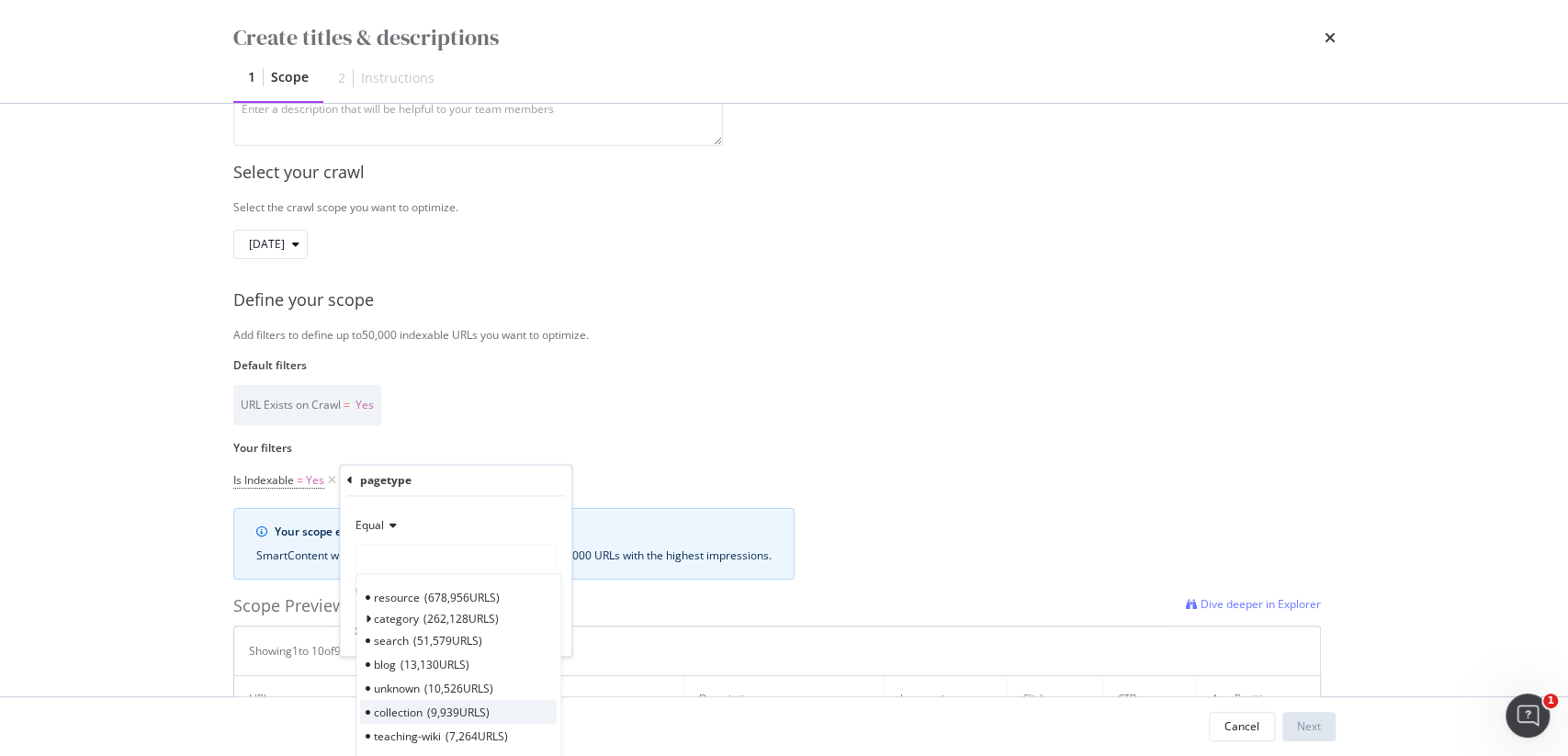
click at [437, 714] on span "9,939 URLS" at bounding box center [458, 712] width 62 height 16
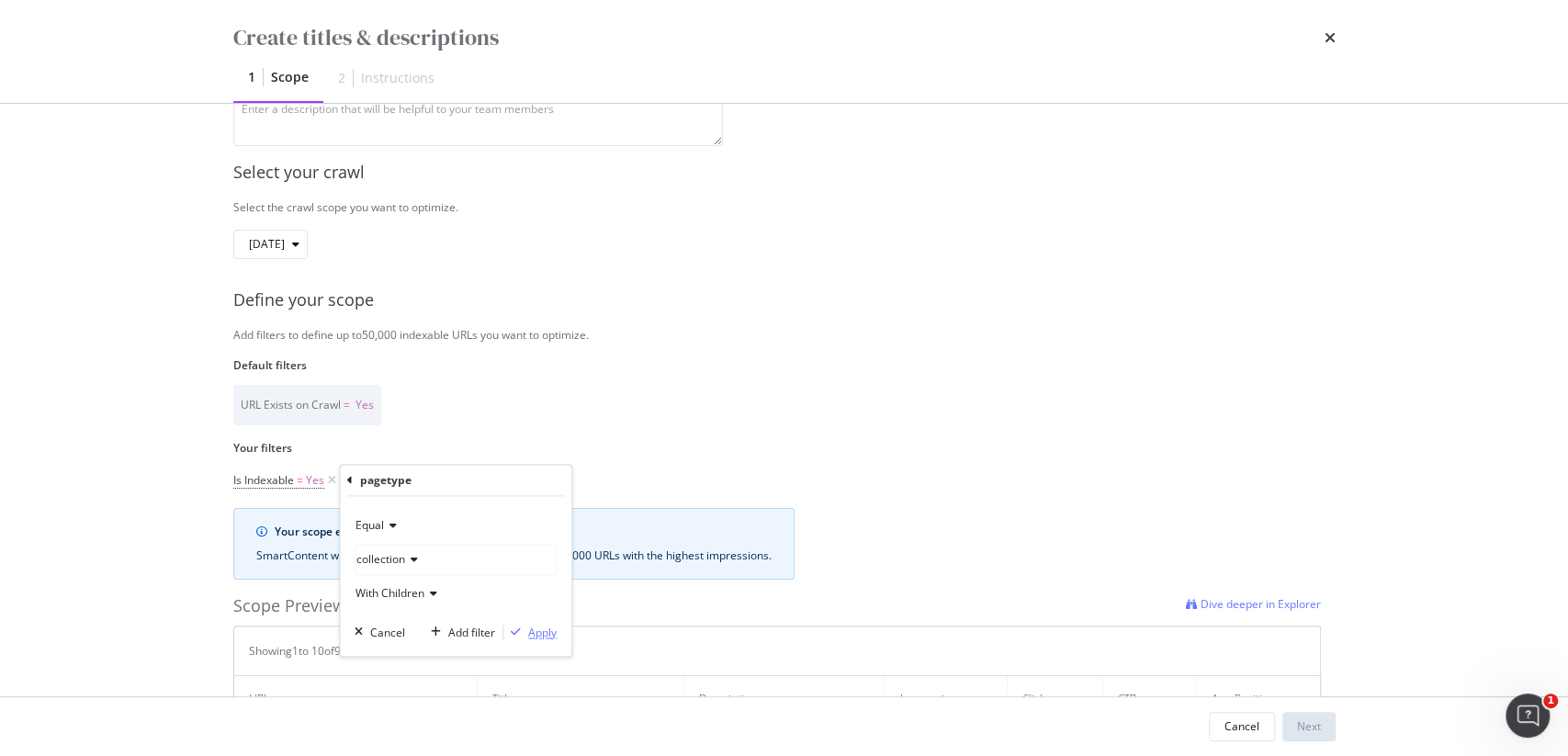
click at [541, 640] on button "Apply" at bounding box center [529, 632] width 53 height 19
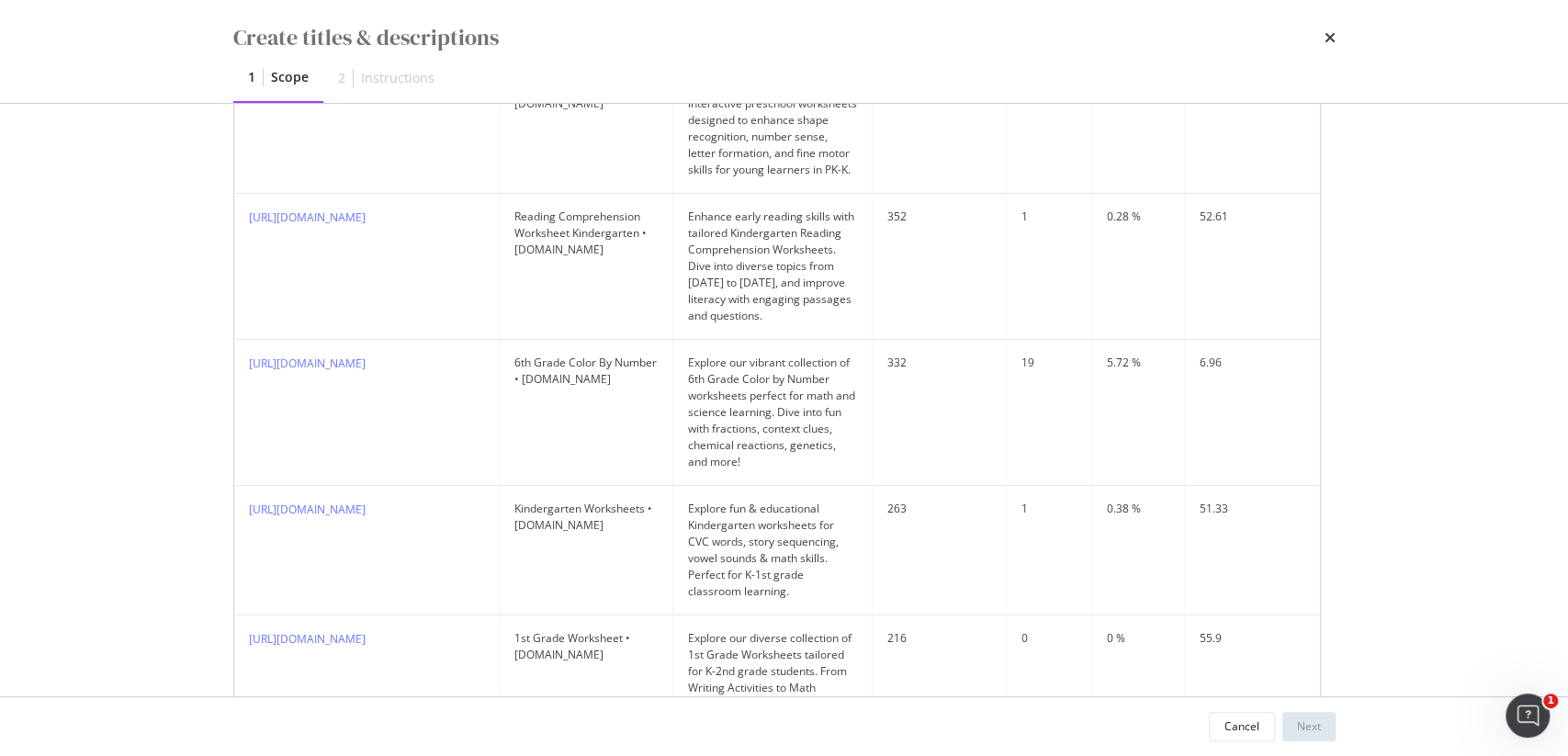
scroll to position [0, 0]
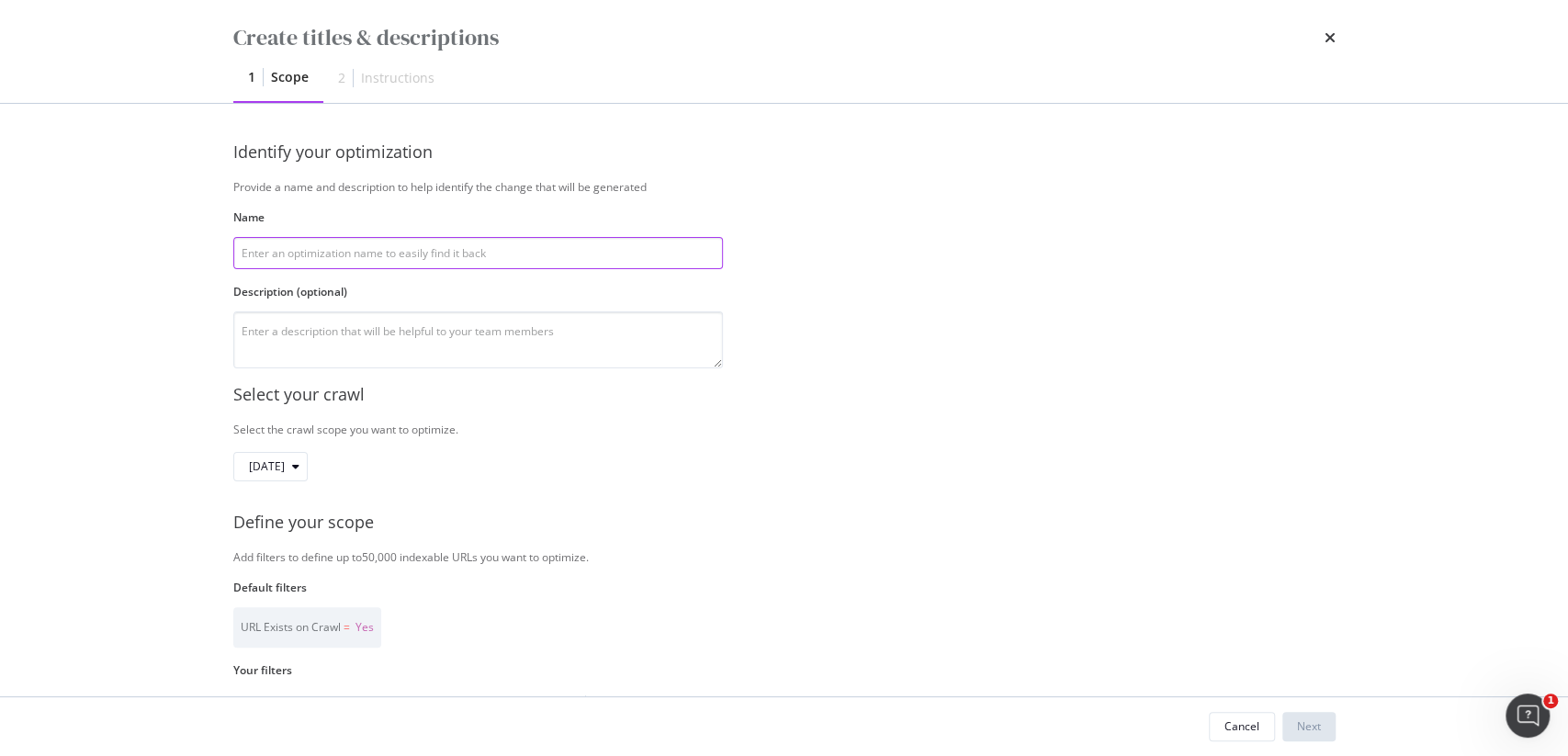
click at [512, 267] on input "modal" at bounding box center [477, 253] width 489 height 33
type input "Collection Pages"
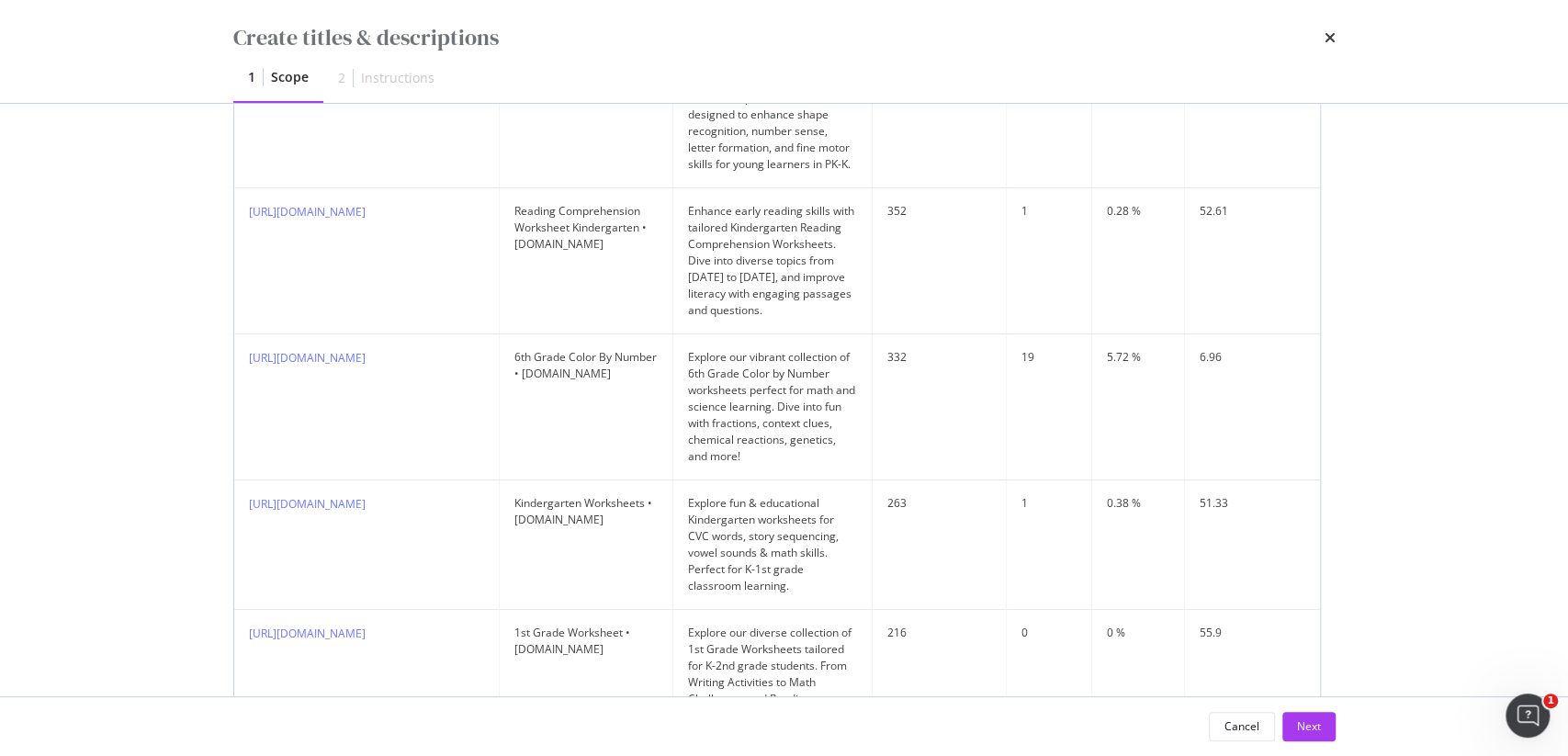
scroll to position [1254, 0]
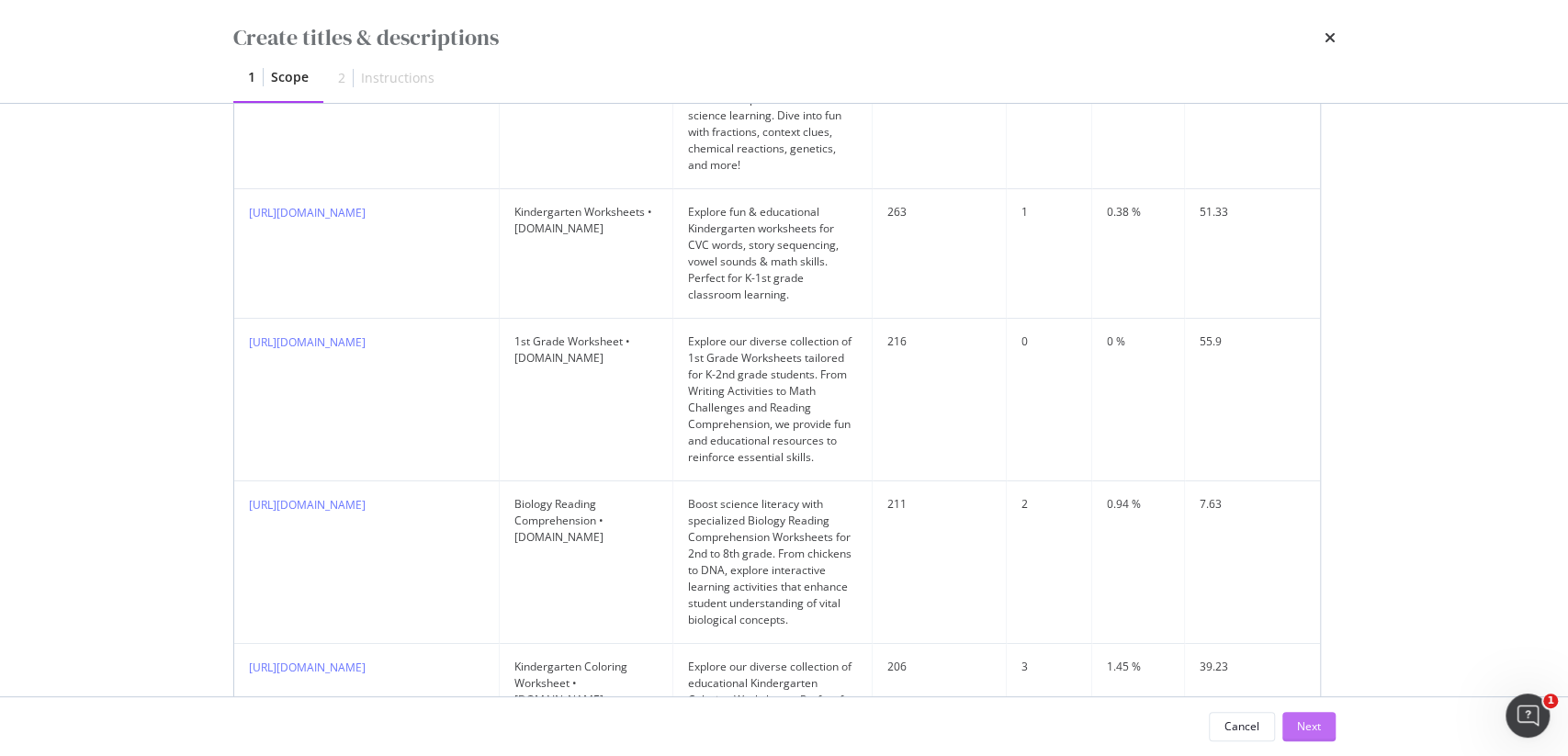
click at [1318, 721] on div "Next" at bounding box center [1309, 726] width 24 height 16
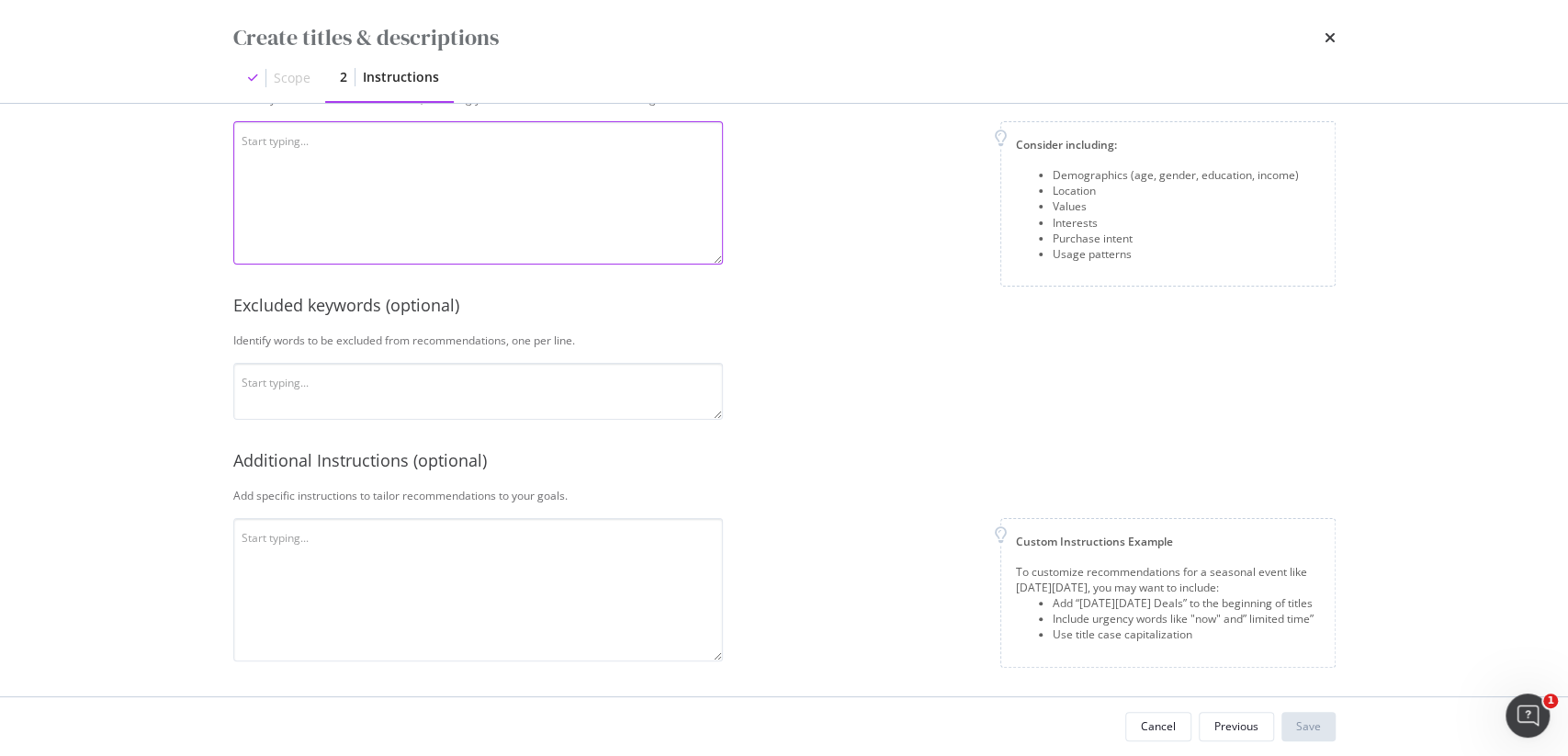
click at [543, 163] on textarea "modal" at bounding box center [477, 193] width 489 height 143
paste textarea "Twinkl is a trusted provider of educational resources designed by qualified US …"
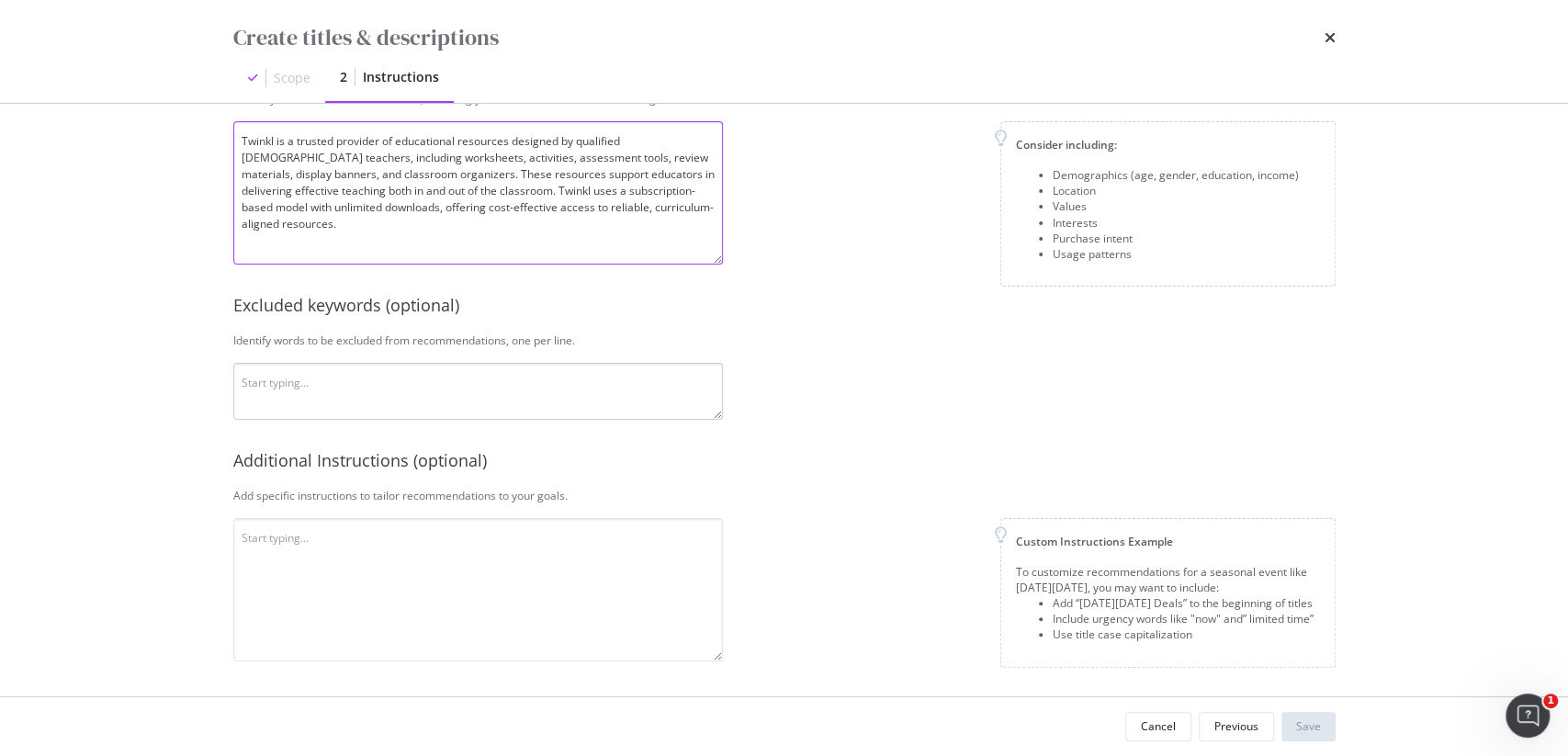
type textarea "Twinkl is a trusted provider of educational resources designed by qualified US …"
click at [522, 386] on textarea "modal" at bounding box center [477, 391] width 489 height 57
click at [383, 590] on textarea "modal" at bounding box center [477, 590] width 489 height 143
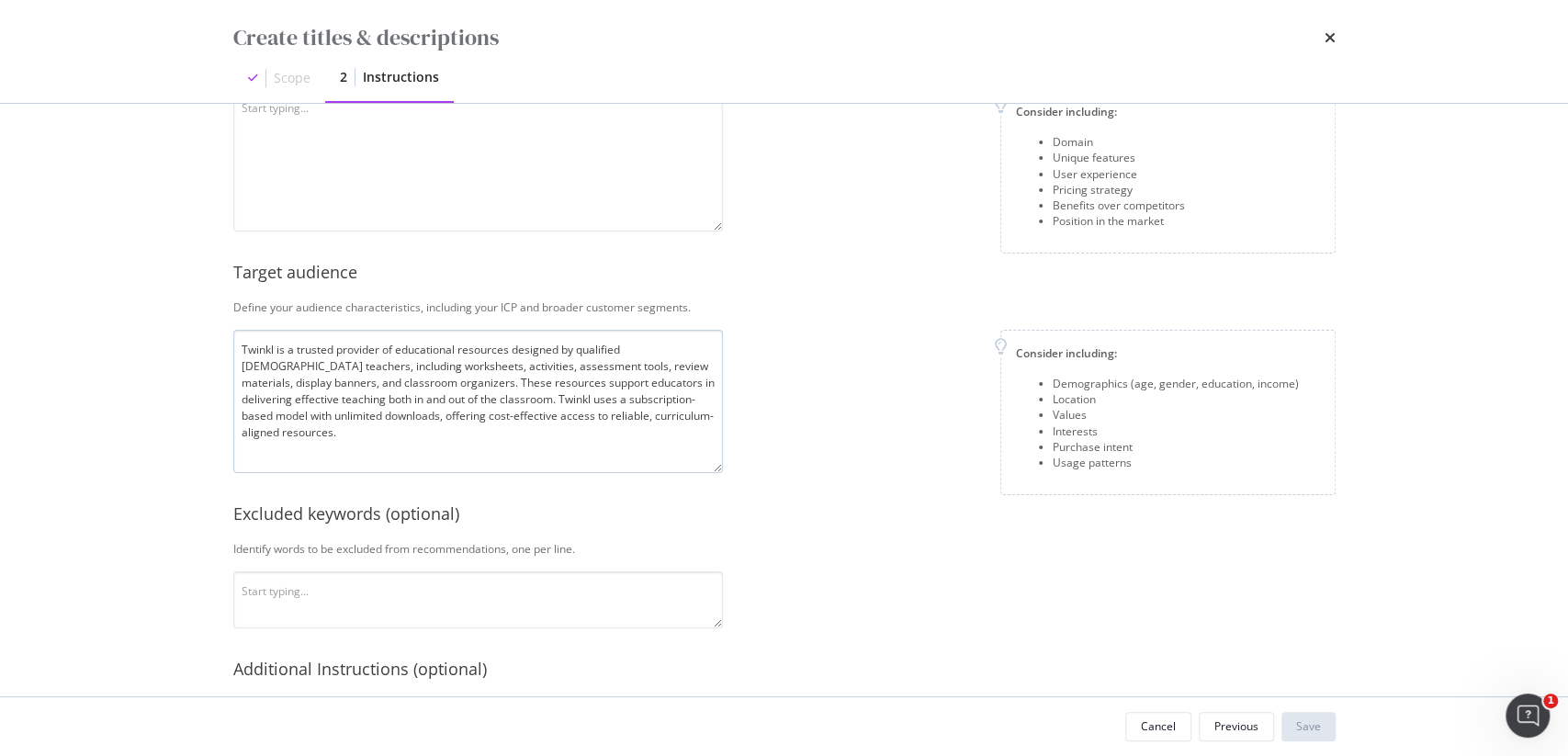
scroll to position [237, 0]
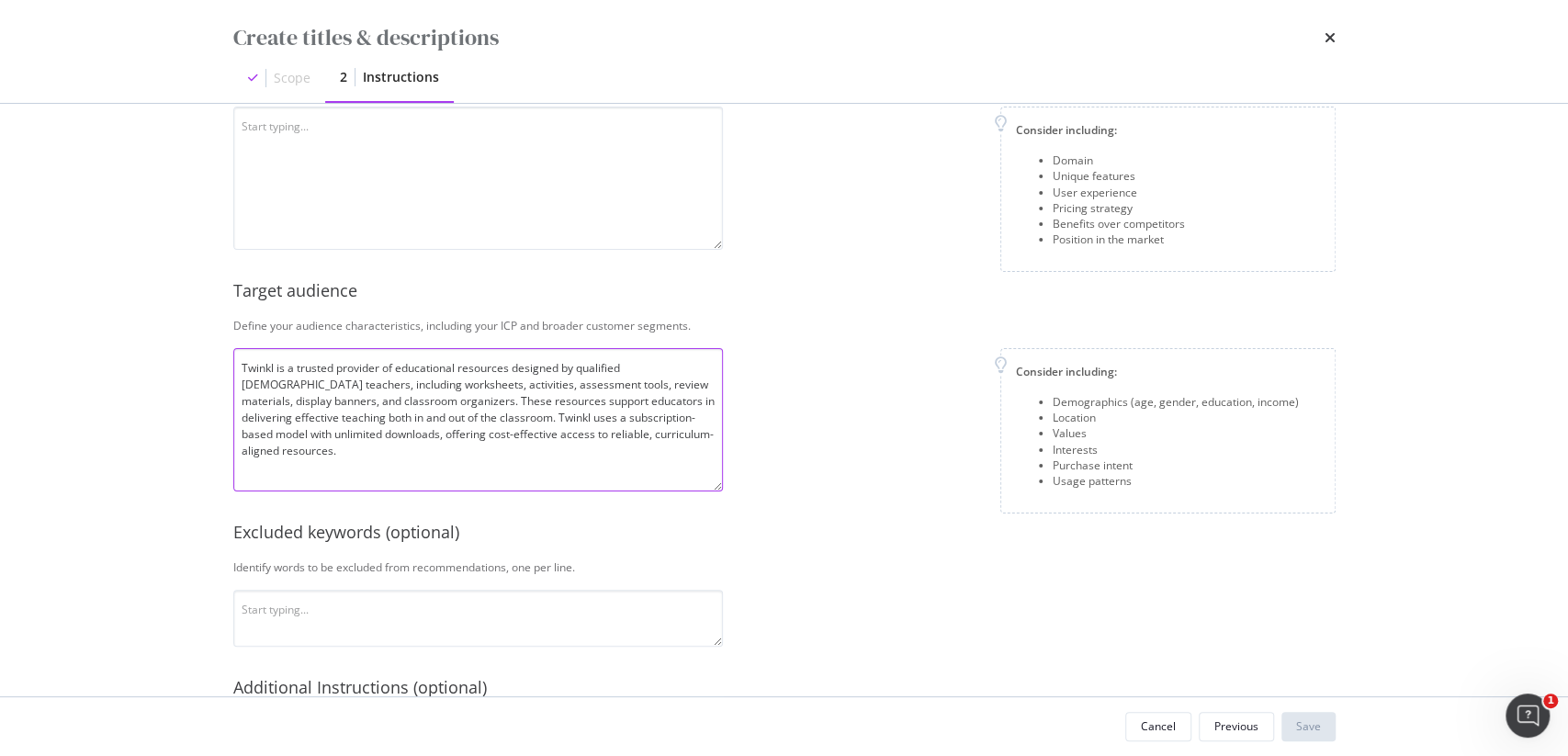
click at [541, 357] on textarea "Twinkl is a trusted provider of educational resources designed by qualified US …" at bounding box center [477, 420] width 489 height 143
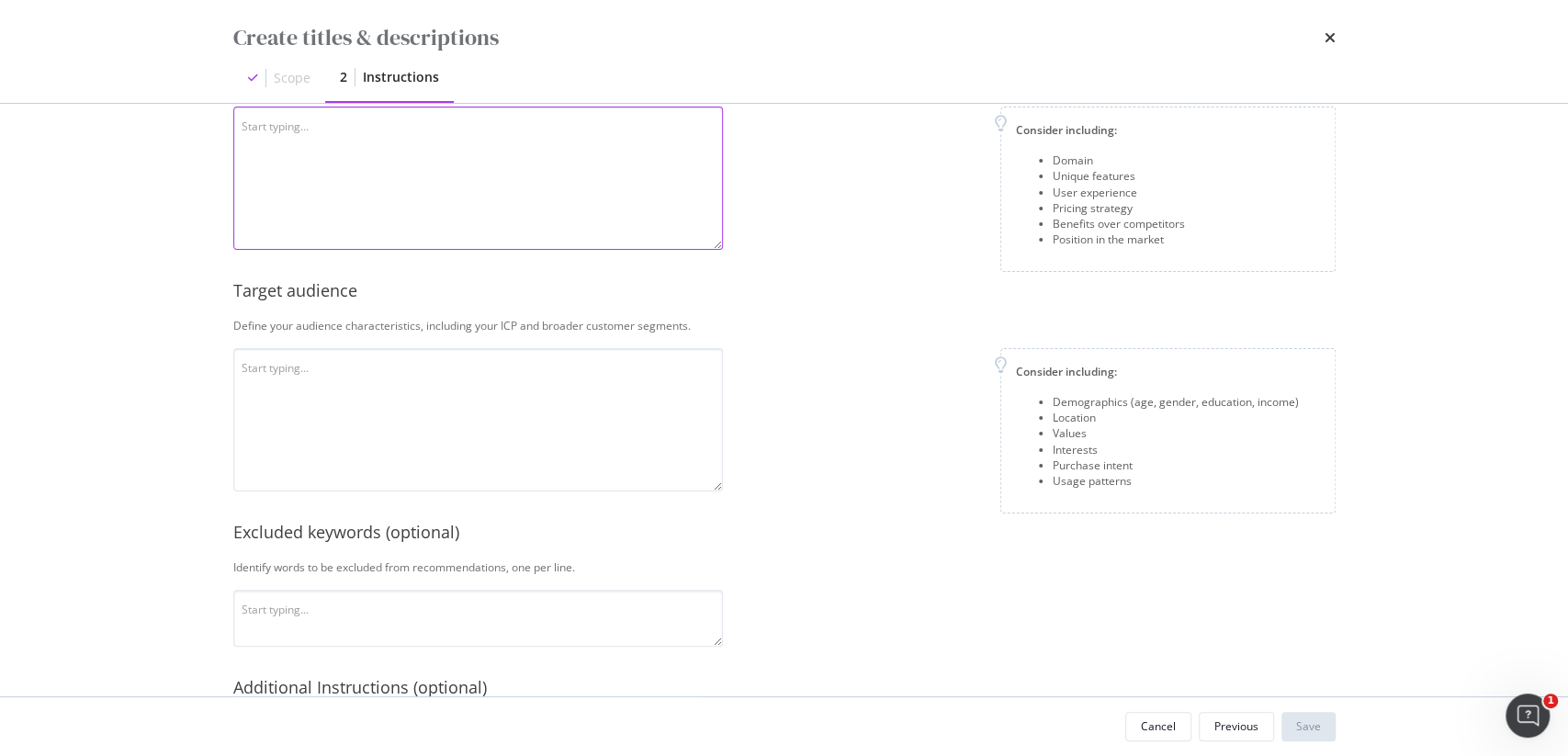
click at [540, 187] on textarea "modal" at bounding box center [477, 178] width 489 height 143
paste textarea "Twinkl is a trusted provider of educational resources designed by qualified US …"
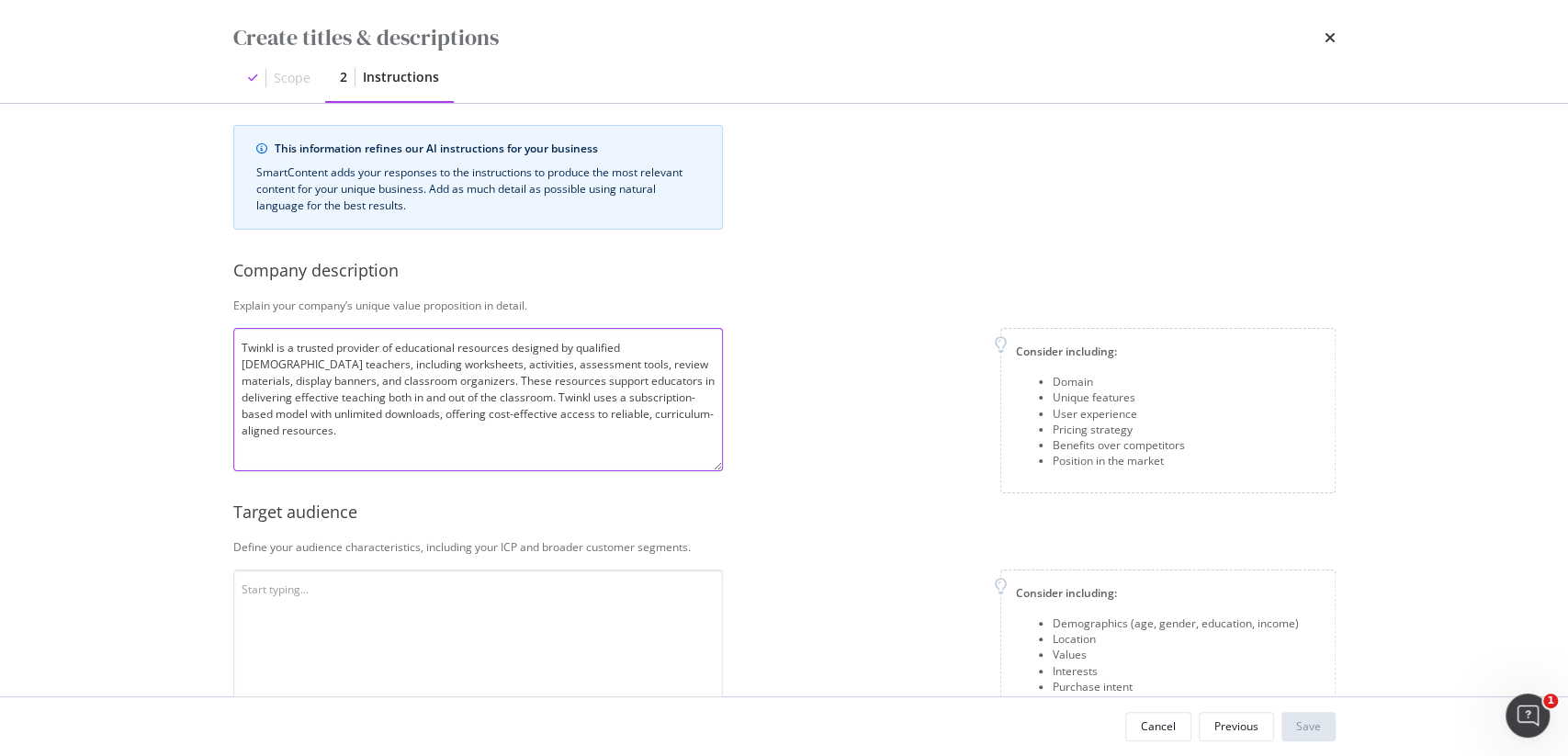
scroll to position [0, 0]
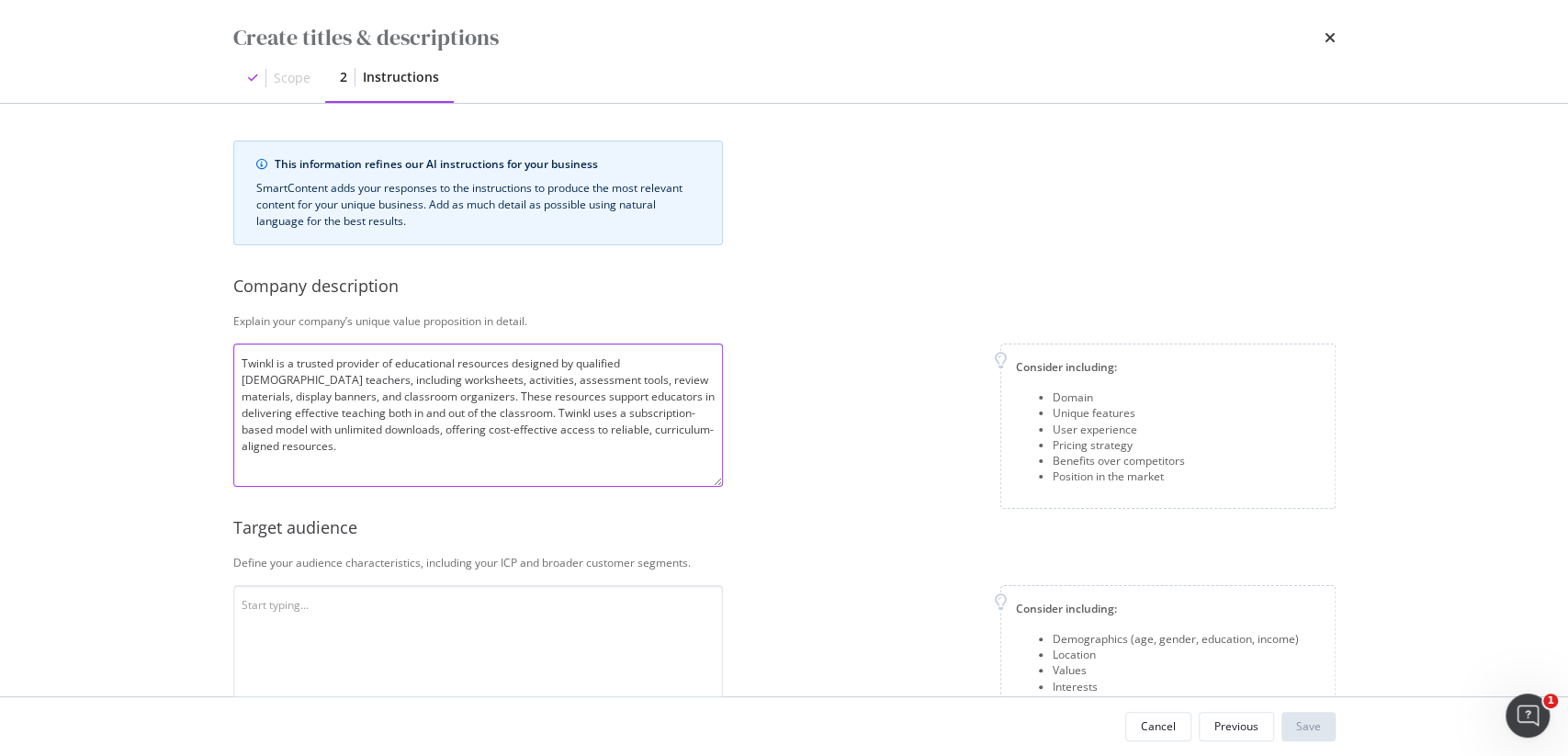
type textarea "Twinkl is a trusted provider of educational resources designed by qualified US …"
click at [439, 601] on textarea "modal" at bounding box center [477, 657] width 489 height 143
paste textarea "Our primary audience is busy teachers, educators, and parents in the USA who se…"
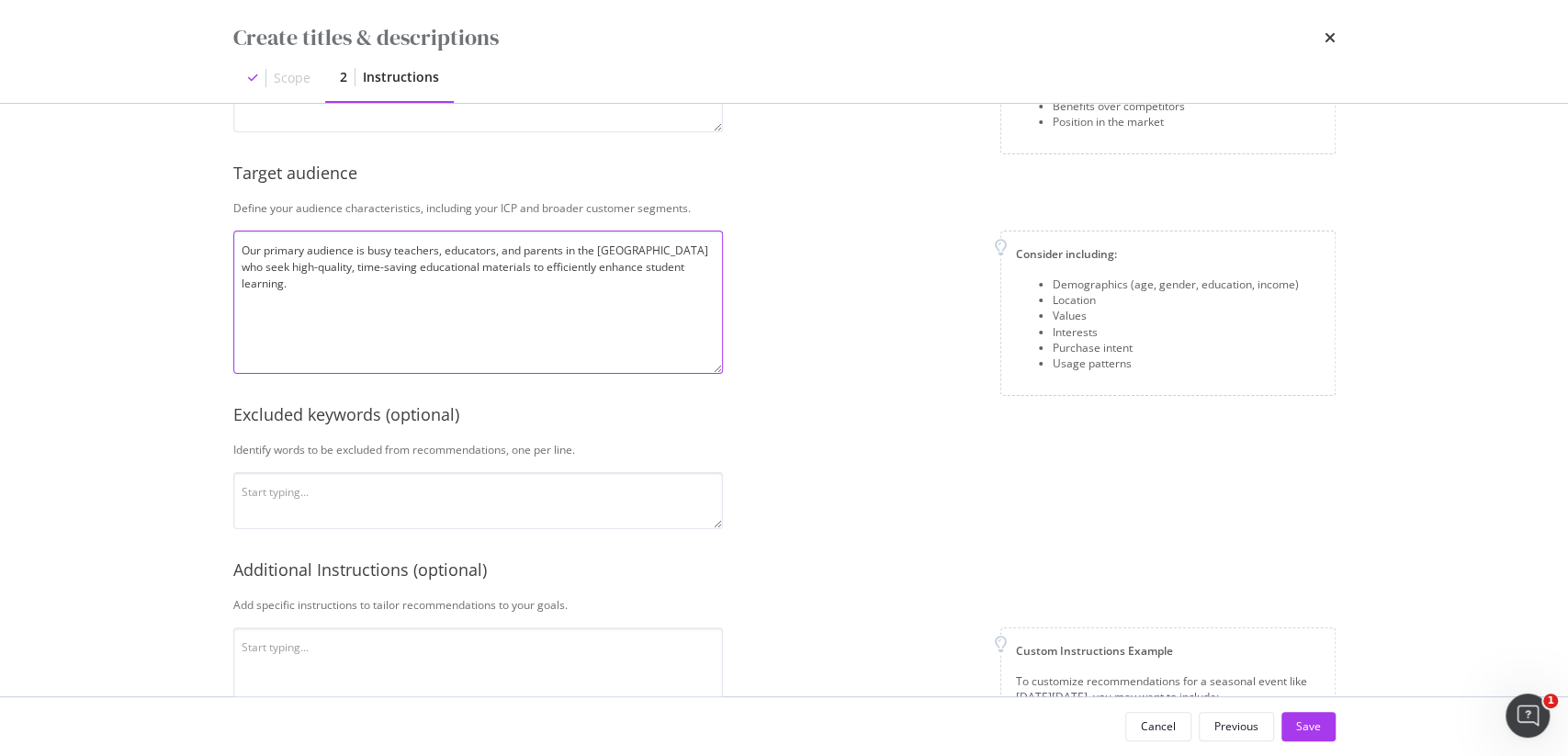
scroll to position [398, 0]
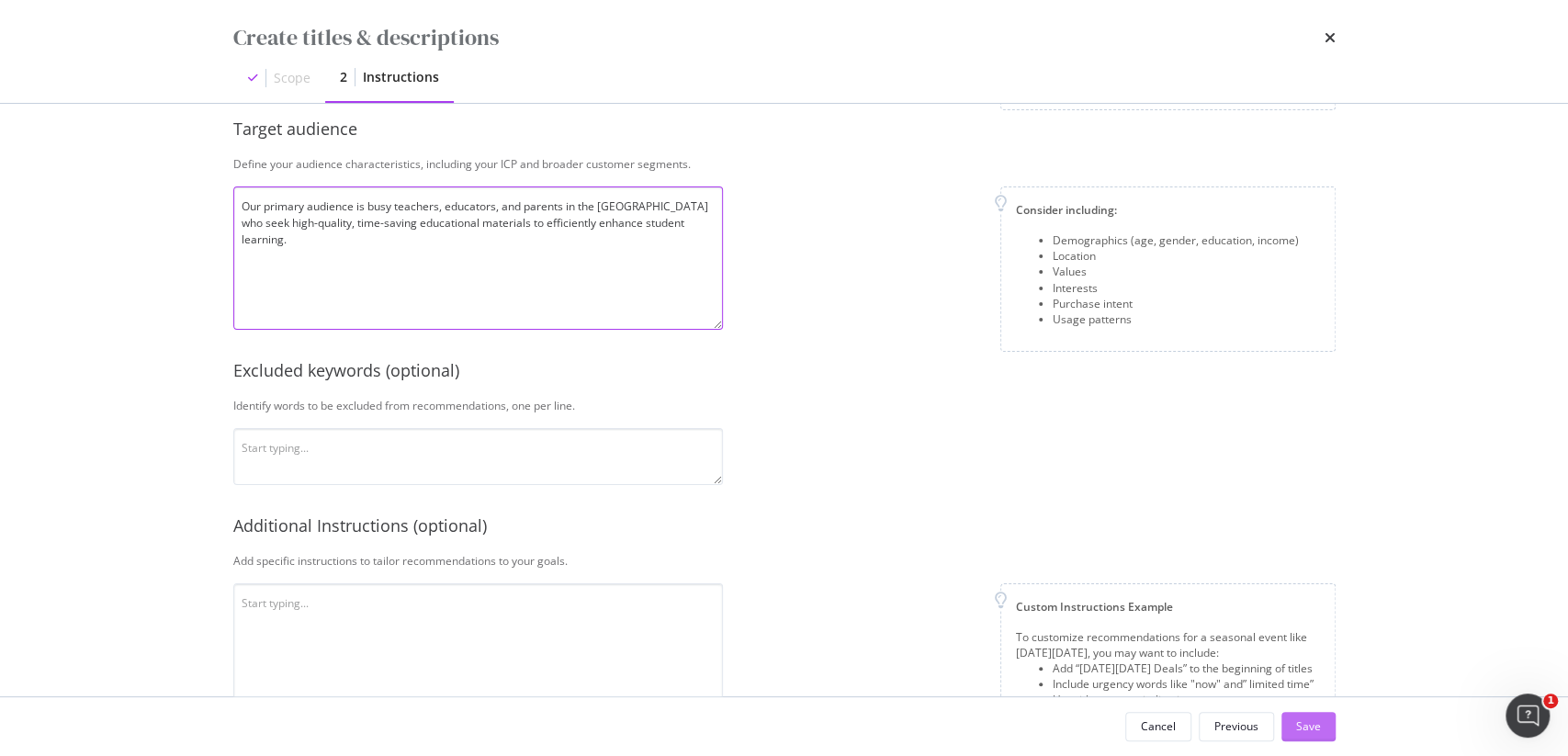
type textarea "Our primary audience is busy teachers, educators, and parents in the USA who se…"
click at [1286, 731] on button "Save" at bounding box center [1308, 727] width 54 height 30
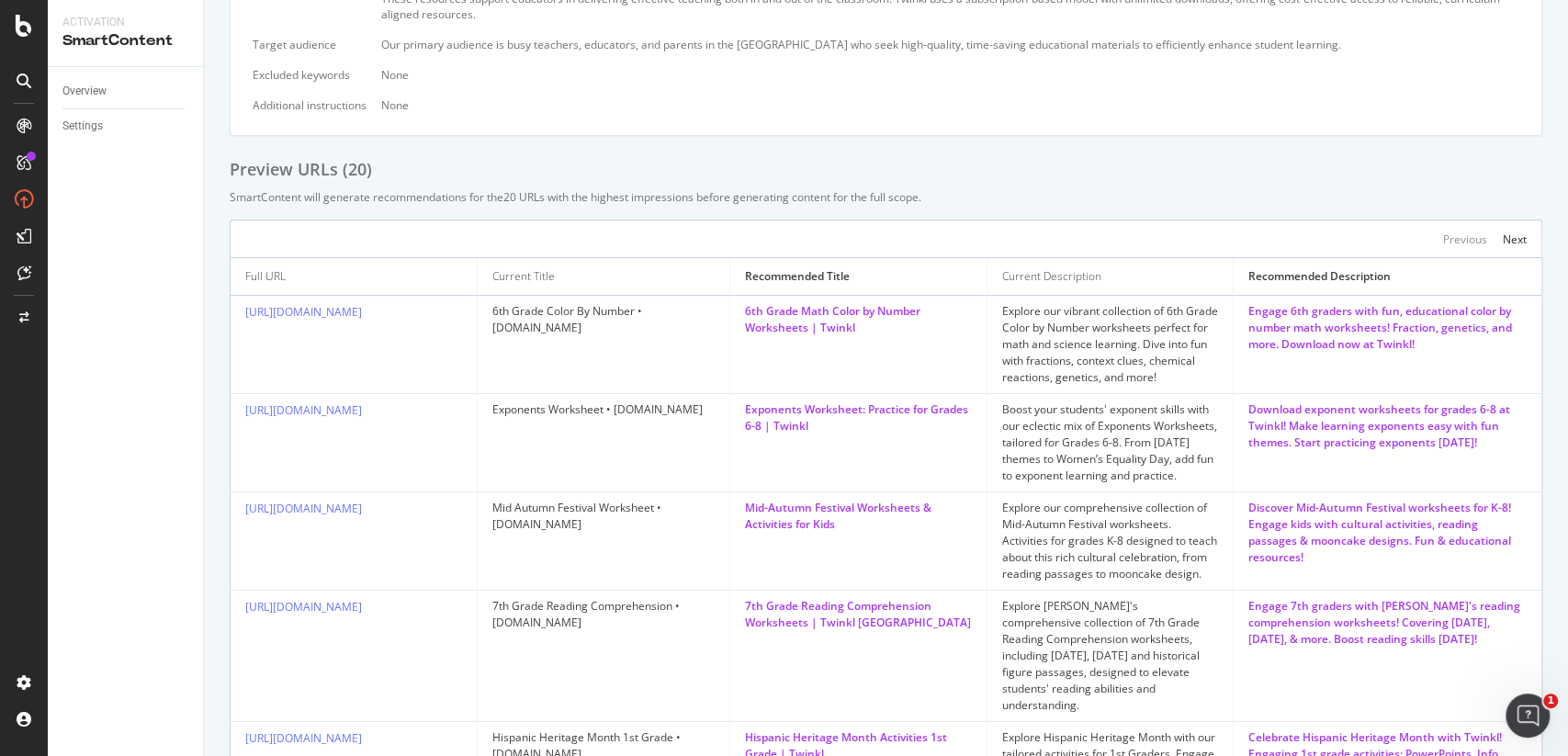
scroll to position [380, 0]
click at [362, 405] on link "https://www.twinkl.com/collection/exponents-worksheet" at bounding box center [304, 412] width 117 height 16
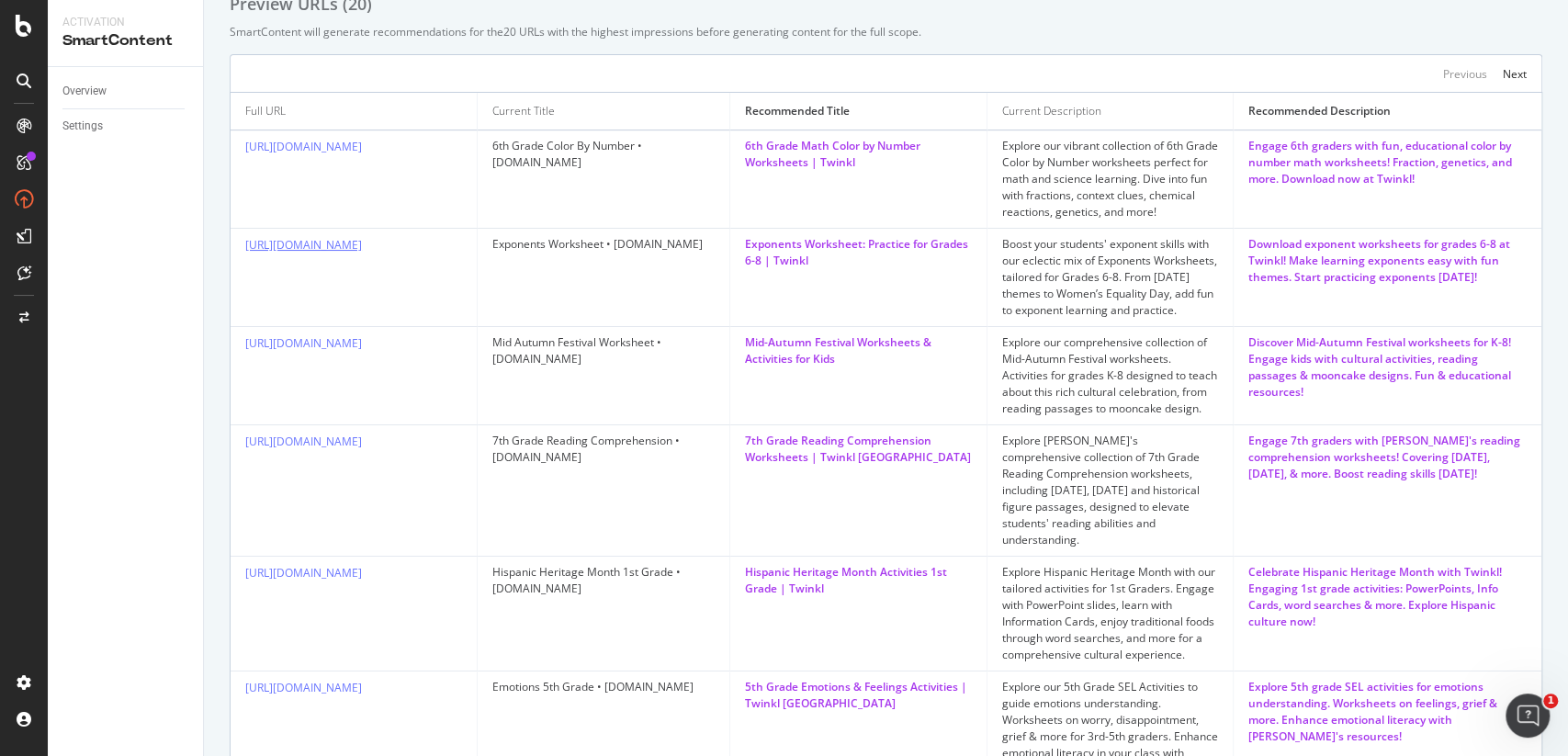
scroll to position [198, 0]
